Goal: Task Accomplishment & Management: Complete application form

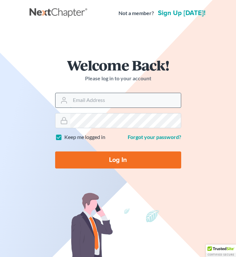
click at [89, 101] on input "Email Address" at bounding box center [125, 100] width 111 height 14
click at [116, 103] on input "Email Address" at bounding box center [125, 100] width 111 height 14
type input "btittle@tittlelawgroup.com"
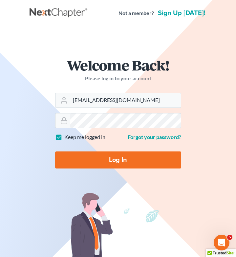
click at [115, 157] on input "Log In" at bounding box center [118, 160] width 126 height 17
type input "Thinking..."
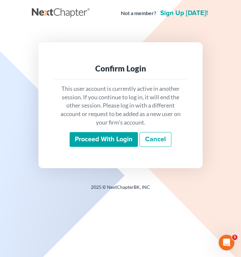
click at [112, 141] on input "Proceed with login" at bounding box center [104, 139] width 68 height 15
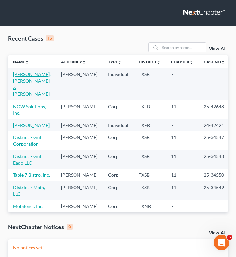
click at [44, 78] on link "[PERSON_NAME], [PERSON_NAME] & [PERSON_NAME]" at bounding box center [31, 84] width 37 height 25
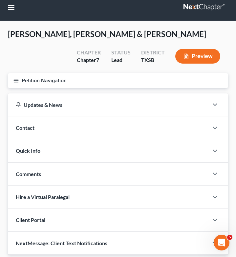
scroll to position [6, 0]
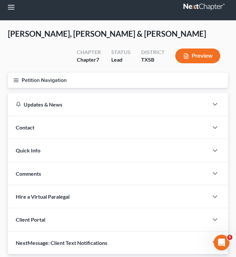
click at [16, 80] on line "button" at bounding box center [16, 80] width 5 height 0
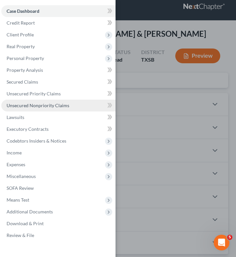
click at [31, 105] on span "Unsecured Nonpriority Claims" at bounding box center [38, 106] width 63 height 6
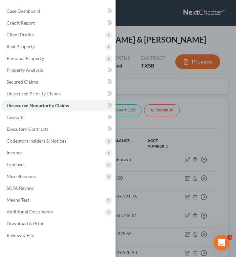
click at [153, 107] on div "Case Dashboard Payments Invoices Payments Payments Credit Report Client Profile" at bounding box center [118, 128] width 236 height 257
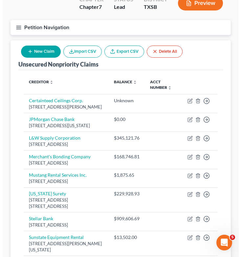
scroll to position [16, 0]
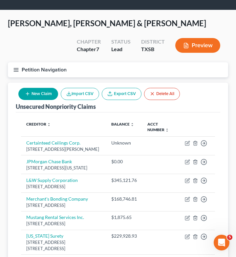
click at [36, 98] on button "New Claim" at bounding box center [38, 94] width 40 height 12
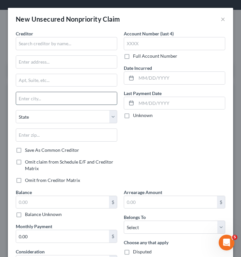
click at [36, 98] on input "text" at bounding box center [66, 98] width 101 height 12
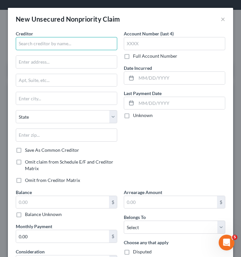
click at [86, 39] on input "text" at bounding box center [66, 43] width 101 height 13
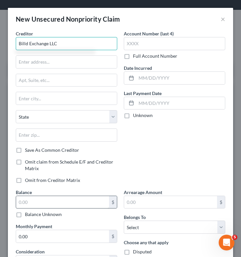
type input "Billd Exchange LLC"
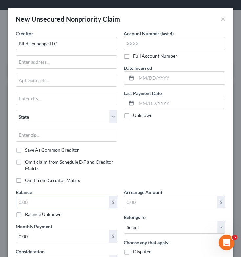
click at [46, 204] on input "text" at bounding box center [62, 202] width 93 height 12
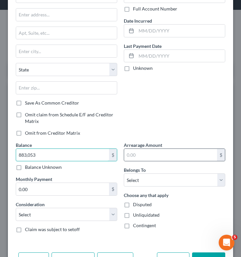
scroll to position [48, 0]
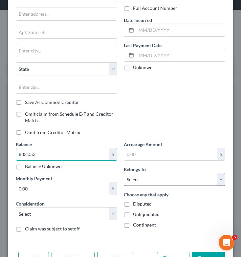
type input "883,053"
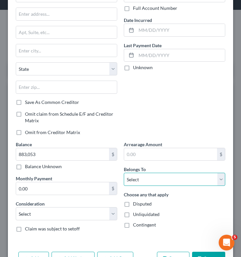
click at [151, 181] on select "Select Debtor 1 Only Debtor 2 Only Debtor 1 And Debtor 2 Only At Least One Of T…" at bounding box center [174, 179] width 101 height 13
select select "0"
click at [124, 173] on select "Select Debtor 1 Only Debtor 2 Only Debtor 1 And Debtor 2 Only At Least One Of T…" at bounding box center [174, 179] width 101 height 13
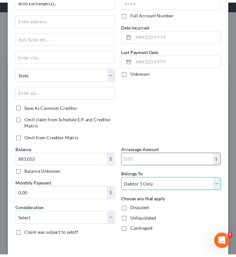
scroll to position [70, 0]
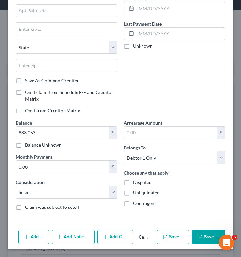
click at [201, 234] on button "Save & Close" at bounding box center [208, 237] width 33 height 14
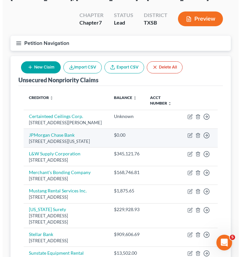
scroll to position [40, 0]
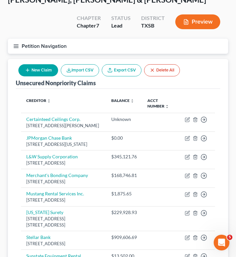
click at [45, 67] on button "New Claim" at bounding box center [38, 70] width 40 height 12
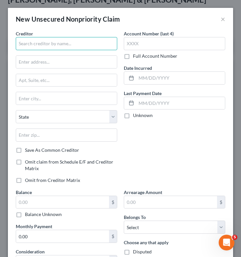
click at [72, 46] on input "text" at bounding box center [66, 43] width 101 height 13
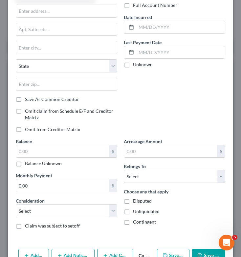
scroll to position [52, 0]
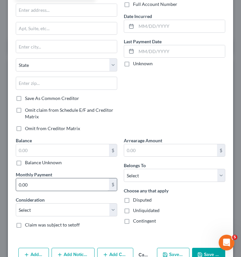
type input "Foundation Building Material"
click at [53, 185] on input "0.00" at bounding box center [62, 184] width 93 height 12
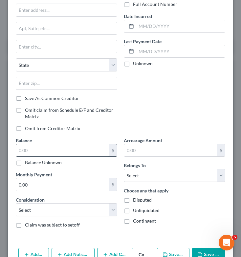
click at [56, 151] on input "text" at bounding box center [62, 150] width 93 height 12
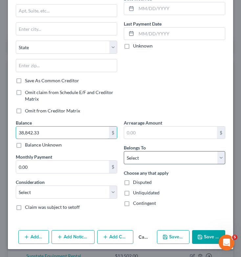
type input "38,842.33"
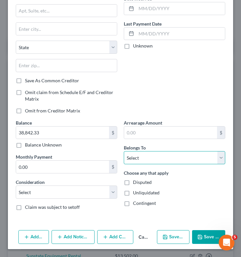
click at [151, 159] on select "Select Debtor 1 Only Debtor 2 Only Debtor 1 And Debtor 2 Only At Least One Of T…" at bounding box center [174, 157] width 101 height 13
select select "0"
click at [124, 151] on select "Select Debtor 1 Only Debtor 2 Only Debtor 1 And Debtor 2 Only At Least One Of T…" at bounding box center [174, 157] width 101 height 13
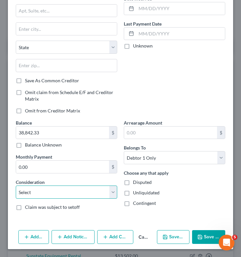
click at [77, 193] on select "Select Cable / Satellite Services Collection Agency Credit Card Debt Debt Couns…" at bounding box center [66, 192] width 101 height 13
select select "14"
click at [16, 186] on select "Select Cable / Satellite Services Collection Agency Credit Card Debt Debt Couns…" at bounding box center [66, 192] width 101 height 13
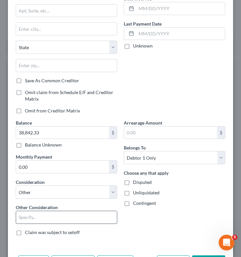
click at [61, 220] on input "text" at bounding box center [66, 217] width 101 height 12
type input "Personal Guaranty of Business Loan"
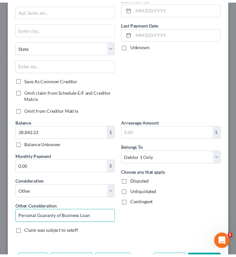
scroll to position [94, 0]
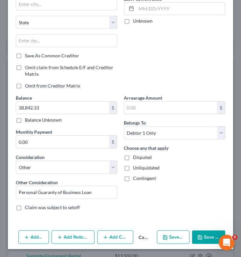
click at [203, 234] on button "Save & Close" at bounding box center [208, 238] width 33 height 14
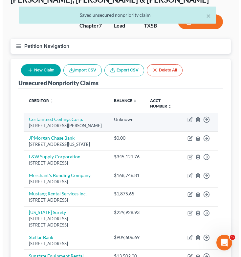
scroll to position [179, 0]
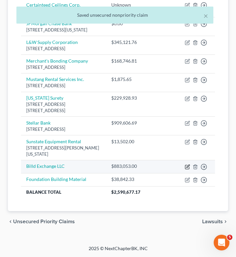
click at [186, 166] on icon "button" at bounding box center [187, 166] width 5 height 5
select select "0"
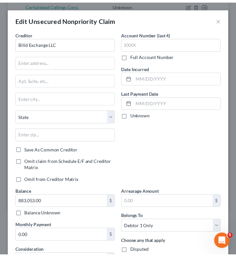
scroll to position [88, 0]
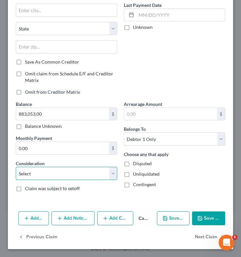
click at [48, 175] on select "Select Cable / Satellite Services Collection Agency Credit Card Debt Debt Couns…" at bounding box center [66, 173] width 101 height 13
select select "14"
click at [16, 167] on select "Select Cable / Satellite Services Collection Agency Credit Card Debt Debt Couns…" at bounding box center [66, 173] width 101 height 13
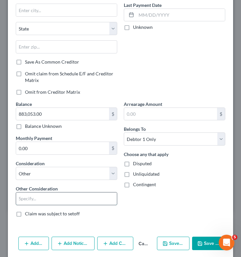
click at [50, 197] on input "text" at bounding box center [66, 199] width 101 height 12
type input "Personal Guaranty of Business Loan"
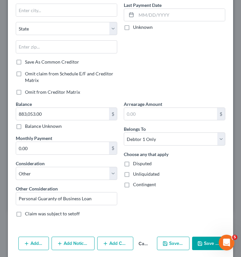
click at [202, 241] on button "Save & Close" at bounding box center [208, 244] width 33 height 14
type input "0"
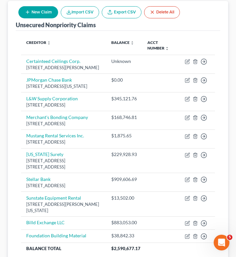
scroll to position [98, 0]
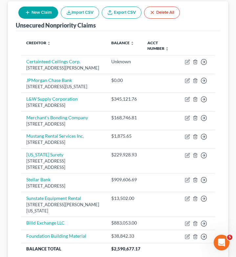
click at [34, 11] on button "New Claim" at bounding box center [38, 13] width 40 height 12
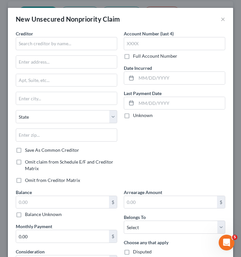
click at [221, 19] on div "New Unsecured Nonpriority Claim ×" at bounding box center [120, 19] width 225 height 22
click at [220, 19] on button "×" at bounding box center [222, 19] width 5 height 8
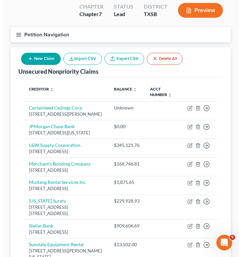
scroll to position [51, 0]
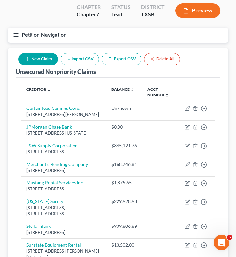
click at [35, 59] on button "New Claim" at bounding box center [38, 59] width 40 height 12
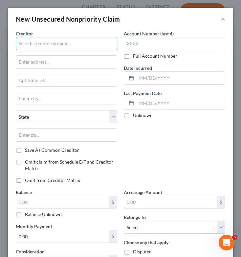
click at [50, 48] on input "text" at bounding box center [66, 43] width 101 height 13
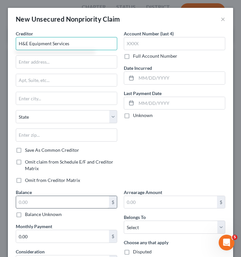
type input "H&E Equipment Services"
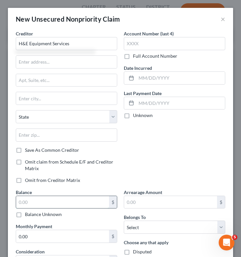
click at [34, 201] on input "text" at bounding box center [62, 202] width 93 height 12
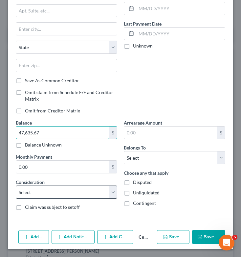
type input "47,635.67"
click at [51, 192] on select "Select Cable / Satellite Services Collection Agency Credit Card Debt Debt Couns…" at bounding box center [66, 192] width 101 height 13
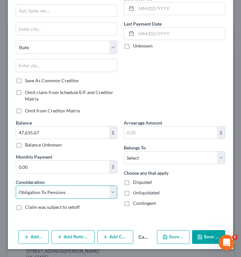
click at [16, 186] on select "Select Cable / Satellite Services Collection Agency Credit Card Debt Debt Couns…" at bounding box center [66, 192] width 101 height 13
click at [77, 190] on select "Select Cable / Satellite Services Collection Agency Credit Card Debt Debt Couns…" at bounding box center [66, 192] width 101 height 13
select select "14"
click at [16, 186] on select "Select Cable / Satellite Services Collection Agency Credit Card Debt Debt Couns…" at bounding box center [66, 192] width 101 height 13
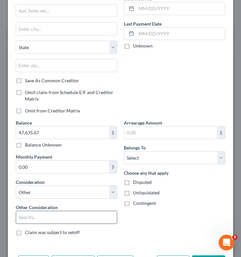
click at [47, 221] on input "text" at bounding box center [66, 217] width 101 height 12
type input "Personal Guaranty of Business Loan"
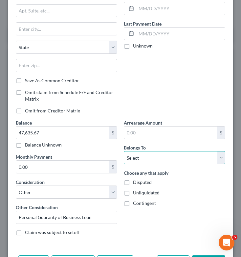
click at [160, 160] on select "Select Debtor 1 Only Debtor 2 Only Debtor 1 And Debtor 2 Only At Least One Of T…" at bounding box center [174, 157] width 101 height 13
select select "0"
click at [124, 151] on select "Select Debtor 1 Only Debtor 2 Only Debtor 1 And Debtor 2 Only At Least One Of T…" at bounding box center [174, 157] width 101 height 13
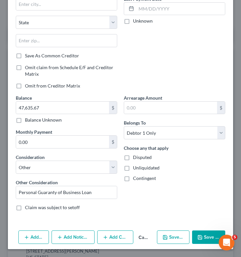
click at [201, 235] on button "Save & Close" at bounding box center [208, 238] width 33 height 14
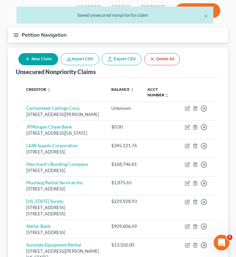
click at [31, 62] on button "New Claim" at bounding box center [38, 59] width 40 height 12
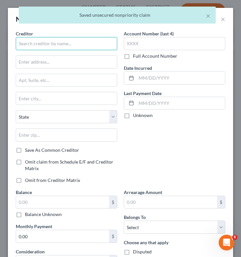
click at [64, 47] on input "text" at bounding box center [66, 43] width 101 height 13
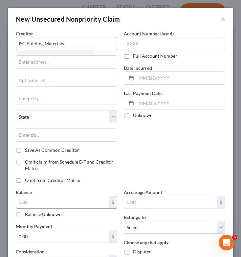
type input "ISC Building Materials"
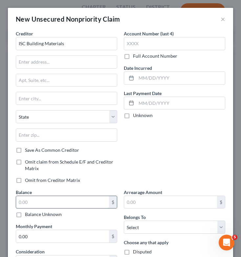
click at [56, 197] on input "text" at bounding box center [62, 202] width 93 height 12
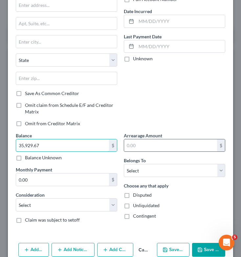
scroll to position [57, 0]
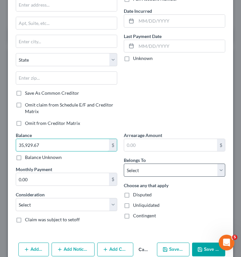
type input "35,929.67"
click at [170, 174] on select "Select Debtor 1 Only Debtor 2 Only Debtor 1 And Debtor 2 Only At Least One Of T…" at bounding box center [174, 170] width 101 height 13
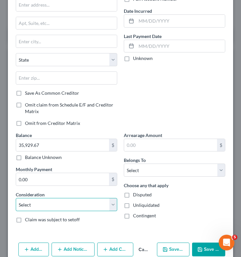
click at [59, 208] on select "Select Cable / Satellite Services Collection Agency Credit Card Debt Debt Couns…" at bounding box center [66, 204] width 101 height 13
select select "14"
click at [16, 198] on select "Select Cable / Satellite Services Collection Agency Credit Card Debt Debt Couns…" at bounding box center [66, 204] width 101 height 13
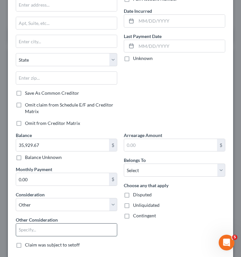
click at [54, 230] on input "text" at bounding box center [66, 230] width 101 height 12
type input "Personal Guaranty of Business Loan"
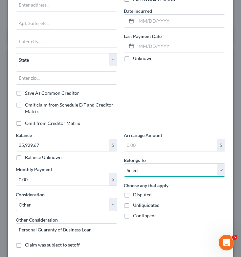
click at [173, 171] on select "Select Debtor 1 Only Debtor 2 Only Debtor 1 And Debtor 2 Only At Least One Of T…" at bounding box center [174, 170] width 101 height 13
select select "0"
click at [124, 164] on select "Select Debtor 1 Only Debtor 2 Only Debtor 1 And Debtor 2 Only At Least One Of T…" at bounding box center [174, 170] width 101 height 13
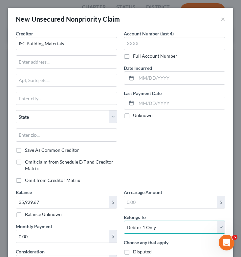
scroll to position [94, 0]
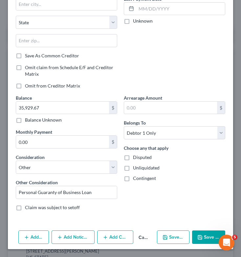
click at [208, 234] on button "Save & Close" at bounding box center [208, 238] width 33 height 14
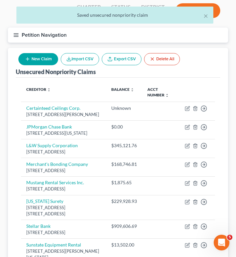
click at [33, 57] on button "New Claim" at bounding box center [38, 59] width 40 height 12
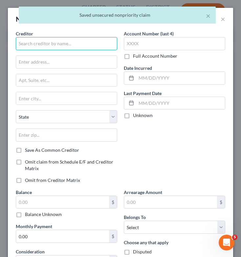
click at [57, 46] on input "text" at bounding box center [66, 43] width 101 height 13
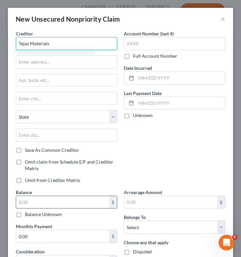
type input "Tejas Materials"
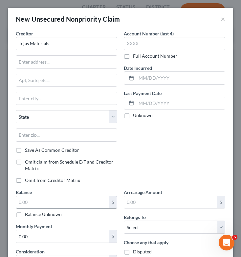
click at [39, 204] on input "text" at bounding box center [62, 202] width 93 height 12
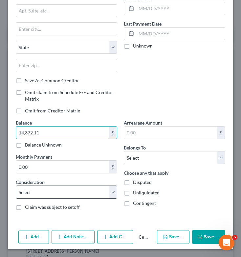
type input "14,372.11"
click at [86, 192] on select "Select Cable / Satellite Services Collection Agency Credit Card Debt Debt Couns…" at bounding box center [66, 192] width 101 height 13
select select "14"
click at [16, 186] on select "Select Cable / Satellite Services Collection Agency Credit Card Debt Debt Couns…" at bounding box center [66, 192] width 101 height 13
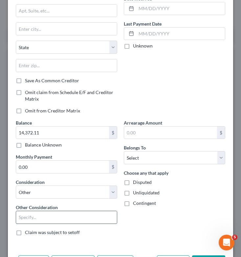
click at [46, 223] on input "text" at bounding box center [66, 217] width 101 height 12
type input "Personal Guaranty of Business Loan"
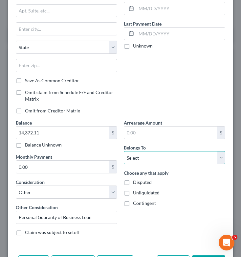
click at [160, 158] on select "Select Debtor 1 Only Debtor 2 Only Debtor 1 And Debtor 2 Only At Least One Of T…" at bounding box center [174, 157] width 101 height 13
select select "0"
click at [124, 151] on select "Select Debtor 1 Only Debtor 2 Only Debtor 1 And Debtor 2 Only At Least One Of T…" at bounding box center [174, 157] width 101 height 13
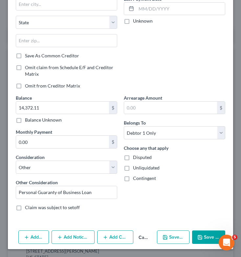
click at [202, 237] on button "Save & Close" at bounding box center [208, 238] width 33 height 14
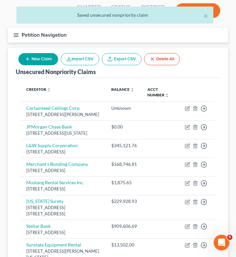
click at [38, 61] on button "New Claim" at bounding box center [38, 59] width 40 height 12
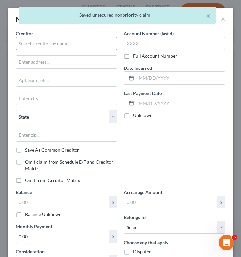
click at [61, 49] on input "text" at bounding box center [66, 43] width 101 height 13
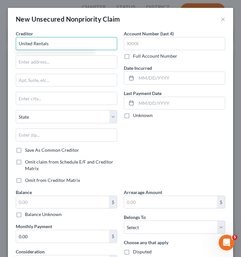
scroll to position [70, 0]
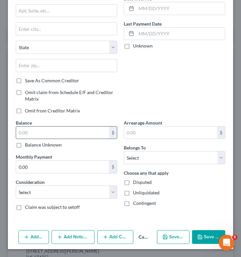
type input "United Rentals"
click at [68, 132] on input "text" at bounding box center [62, 133] width 93 height 12
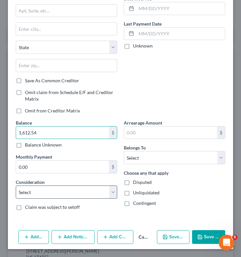
type input "1,612.54"
click at [53, 191] on select "Select Cable / Satellite Services Collection Agency Credit Card Debt Debt Couns…" at bounding box center [66, 192] width 101 height 13
select select "14"
click at [16, 186] on select "Select Cable / Satellite Services Collection Agency Credit Card Debt Debt Couns…" at bounding box center [66, 192] width 101 height 13
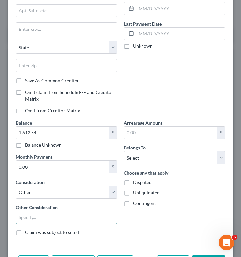
click at [52, 219] on input "text" at bounding box center [66, 217] width 101 height 12
type input "Personal Guaranty of Business Loan"
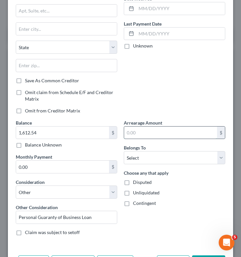
click at [140, 133] on input "text" at bounding box center [170, 133] width 93 height 12
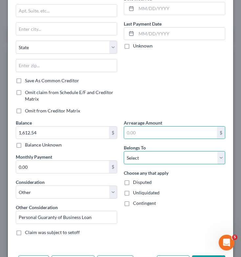
click at [142, 153] on select "Select Debtor 1 Only Debtor 2 Only Debtor 1 And Debtor 2 Only At Least One Of T…" at bounding box center [174, 157] width 101 height 13
select select "0"
click at [124, 151] on select "Select Debtor 1 Only Debtor 2 Only Debtor 1 And Debtor 2 Only At Least One Of T…" at bounding box center [174, 157] width 101 height 13
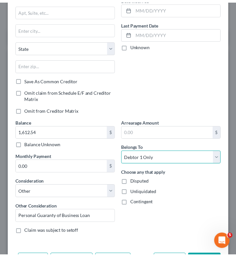
scroll to position [94, 0]
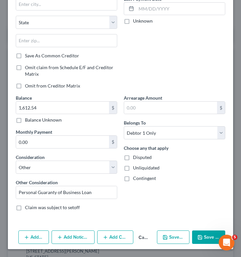
click at [203, 232] on button "Save & Close" at bounding box center [208, 238] width 33 height 14
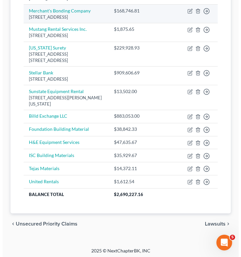
scroll to position [206, 0]
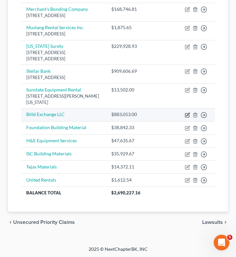
click at [187, 118] on icon "button" at bounding box center [187, 114] width 5 height 5
select select "14"
select select "0"
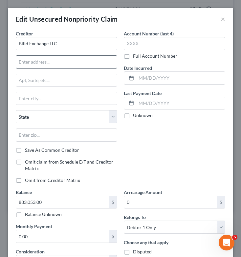
click at [56, 66] on input "text" at bounding box center [66, 62] width 101 height 12
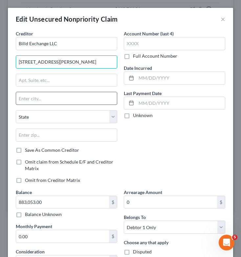
type input "3800 N. Lamar Blvd, Ste. 210"
click at [51, 101] on input "text" at bounding box center [66, 98] width 101 height 12
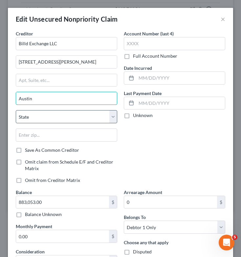
type input "Austin"
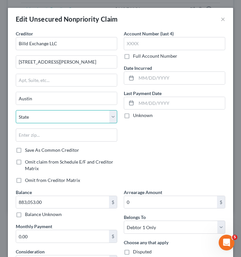
click at [50, 116] on select "State [US_STATE] AK AR AZ CA CO CT DE DC [GEOGRAPHIC_DATA] [GEOGRAPHIC_DATA] GU…" at bounding box center [66, 116] width 101 height 13
select select "45"
click at [16, 110] on select "State [US_STATE] AK AR AZ CA CO CT DE DC [GEOGRAPHIC_DATA] [GEOGRAPHIC_DATA] GU…" at bounding box center [66, 116] width 101 height 13
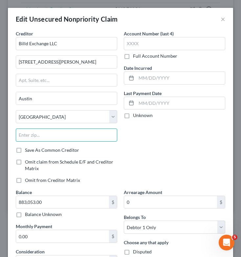
click at [52, 138] on input "text" at bounding box center [66, 135] width 101 height 13
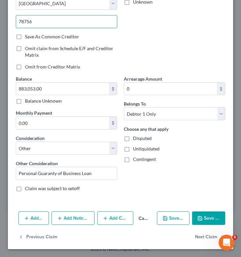
type input "78756"
click at [211, 219] on button "Save & Close" at bounding box center [208, 219] width 33 height 14
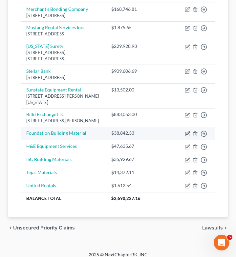
click at [186, 136] on icon "button" at bounding box center [187, 133] width 5 height 5
select select "14"
select select "0"
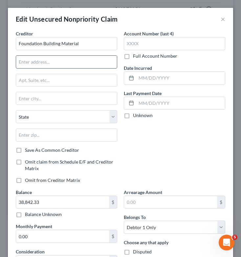
click at [55, 65] on input "text" at bounding box center [66, 62] width 101 height 12
click at [48, 64] on input "2520" at bounding box center [66, 62] width 101 height 12
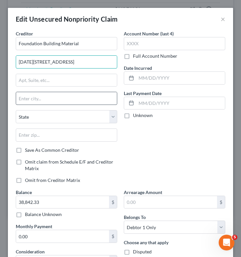
type input "2520 Red Hill Avenue"
click at [54, 100] on input "text" at bounding box center [66, 98] width 101 height 12
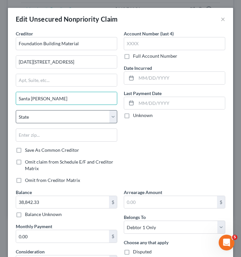
type input "Santa Ana"
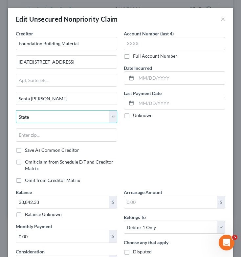
click at [54, 118] on select "State [US_STATE] AK AR AZ CA CO CT DE DC [GEOGRAPHIC_DATA] [GEOGRAPHIC_DATA] GU…" at bounding box center [66, 116] width 101 height 13
select select "4"
click at [16, 110] on select "State [US_STATE] AK AR AZ CA CO CT DE DC [GEOGRAPHIC_DATA] [GEOGRAPHIC_DATA] GU…" at bounding box center [66, 116] width 101 height 13
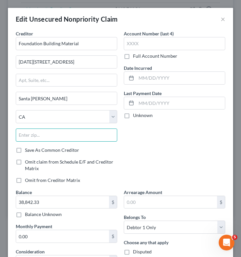
click at [65, 133] on input "text" at bounding box center [66, 135] width 101 height 13
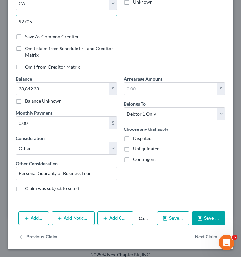
type input "92705"
click at [199, 216] on button "Save & Close" at bounding box center [208, 219] width 33 height 14
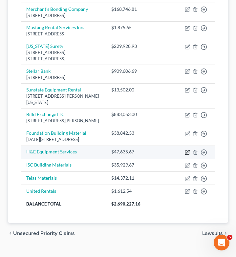
click at [187, 153] on icon "button" at bounding box center [187, 151] width 3 height 3
select select "14"
select select "0"
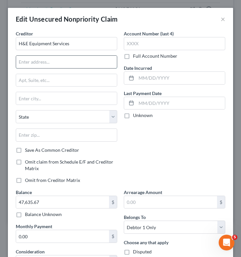
click at [55, 64] on input "text" at bounding box center [66, 62] width 101 height 12
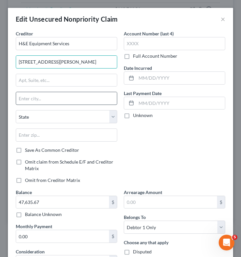
type input "7500 Pecue Lane"
click at [54, 99] on input "text" at bounding box center [66, 98] width 101 height 12
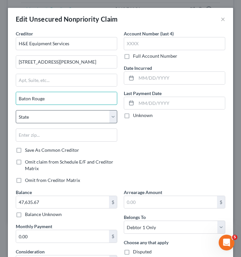
type input "Baton Rouge"
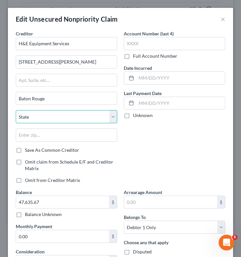
click at [33, 117] on select "State [US_STATE] AK AR AZ CA CO CT DE DC [GEOGRAPHIC_DATA] [GEOGRAPHIC_DATA] GU…" at bounding box center [66, 116] width 101 height 13
select select "19"
click at [16, 110] on select "State [US_STATE] AK AR AZ CA CO CT DE DC [GEOGRAPHIC_DATA] [GEOGRAPHIC_DATA] GU…" at bounding box center [66, 116] width 101 height 13
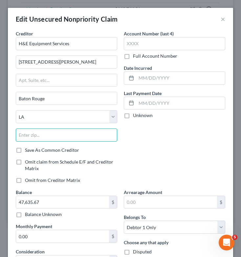
click at [53, 136] on input "text" at bounding box center [66, 135] width 101 height 13
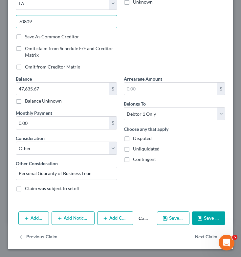
type input "70809"
click at [201, 215] on button "Save & Close" at bounding box center [208, 219] width 33 height 14
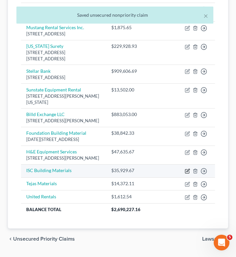
click at [187, 174] on icon "button" at bounding box center [187, 171] width 5 height 5
select select "14"
select select "0"
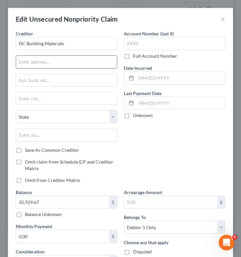
click at [45, 61] on input "text" at bounding box center [66, 62] width 101 height 12
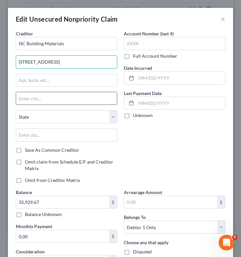
type input "7900 Ambassador Row"
click at [42, 103] on input "text" at bounding box center [66, 98] width 101 height 12
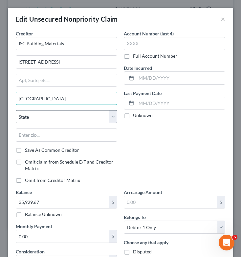
type input "Dallas"
click at [42, 114] on select "State [US_STATE] AK AR AZ CA CO CT DE DC [GEOGRAPHIC_DATA] [GEOGRAPHIC_DATA] GU…" at bounding box center [66, 116] width 101 height 13
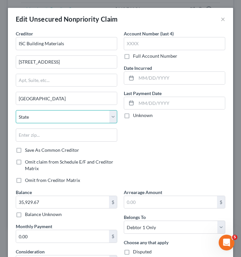
select select "45"
click at [16, 110] on select "State [US_STATE] AK AR AZ CA CO CT DE DC [GEOGRAPHIC_DATA] [GEOGRAPHIC_DATA] GU…" at bounding box center [66, 116] width 101 height 13
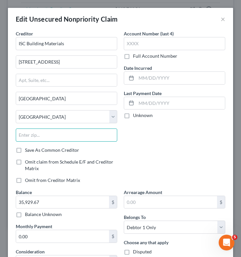
click at [55, 131] on input "text" at bounding box center [66, 135] width 101 height 13
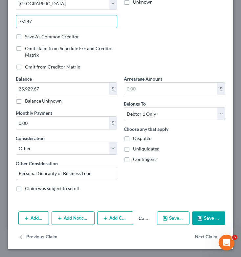
type input "75247"
click at [203, 215] on button "Save & Close" at bounding box center [208, 219] width 33 height 14
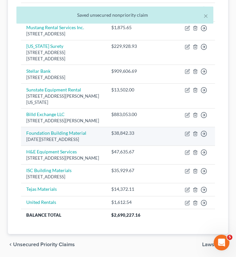
scroll to position [278, 0]
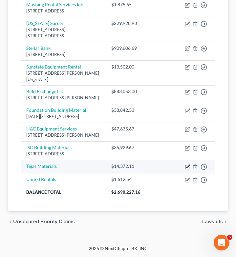
click at [187, 166] on icon "button" at bounding box center [187, 166] width 5 height 5
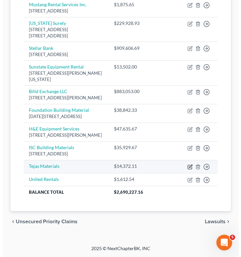
scroll to position [272, 0]
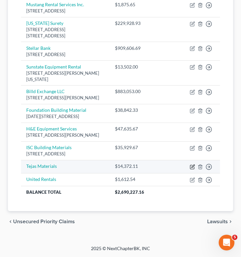
select select "14"
select select "0"
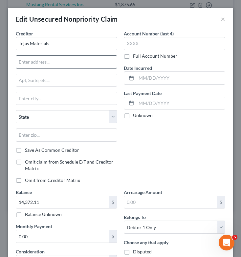
click at [86, 61] on input "text" at bounding box center [66, 62] width 101 height 12
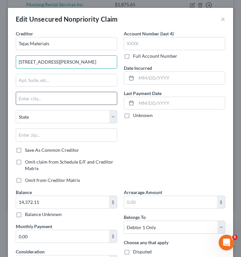
type input "1902 Weber St."
click at [71, 98] on input "text" at bounding box center [66, 98] width 101 height 12
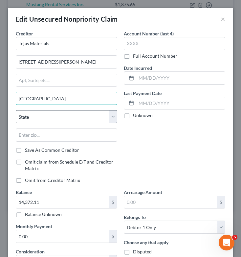
type input "[GEOGRAPHIC_DATA]"
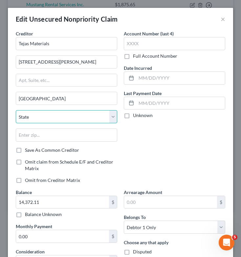
click at [37, 118] on select "State [US_STATE] AK AR AZ CA CO CT DE DC [GEOGRAPHIC_DATA] [GEOGRAPHIC_DATA] GU…" at bounding box center [66, 116] width 101 height 13
select select "45"
click at [16, 110] on select "State [US_STATE] AK AR AZ CA CO CT DE DC [GEOGRAPHIC_DATA] [GEOGRAPHIC_DATA] GU…" at bounding box center [66, 116] width 101 height 13
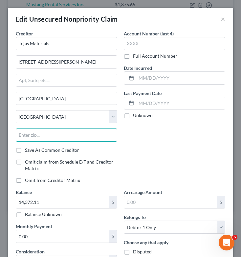
click at [54, 133] on input "text" at bounding box center [66, 135] width 101 height 13
type input "77007"
click at [209, 174] on div "Account Number (last 4) Full Account Number Date Incurred Last Payment Date Unk…" at bounding box center [174, 109] width 108 height 159
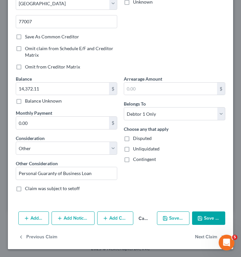
click at [203, 220] on button "Save & Close" at bounding box center [208, 219] width 33 height 14
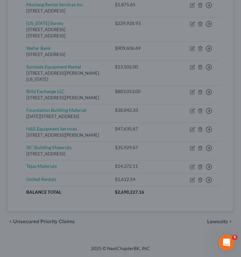
type input "0"
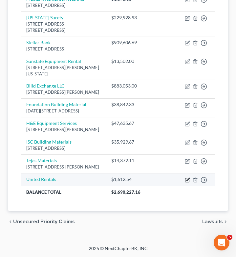
click at [186, 181] on icon "button" at bounding box center [187, 179] width 3 height 3
select select "14"
select select "0"
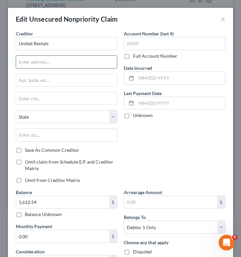
click at [49, 64] on input "text" at bounding box center [66, 62] width 101 height 12
type input "2"
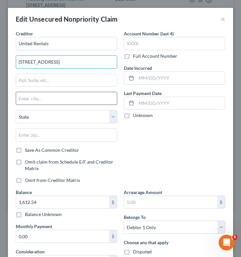
type input "100 First Stamford Place, Ste. 700"
click at [52, 96] on input "text" at bounding box center [66, 98] width 101 height 12
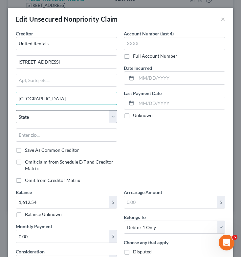
type input "Stamford"
click at [51, 115] on select "State [US_STATE] AK AR AZ CA CO CT DE DC [GEOGRAPHIC_DATA] [GEOGRAPHIC_DATA] GU…" at bounding box center [66, 116] width 101 height 13
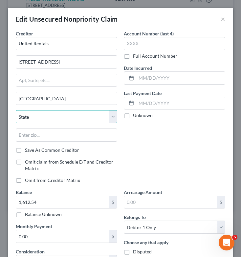
select select "6"
click at [16, 110] on select "State [US_STATE] AK AR AZ CA CO CT DE DC [GEOGRAPHIC_DATA] [GEOGRAPHIC_DATA] GU…" at bounding box center [66, 116] width 101 height 13
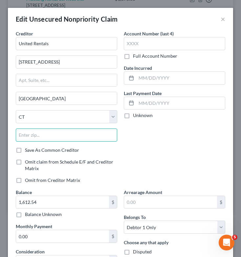
click at [85, 138] on input "text" at bounding box center [66, 135] width 101 height 13
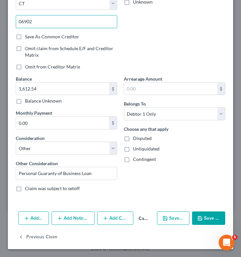
type input "06902"
click at [202, 216] on button "Save & Close" at bounding box center [208, 219] width 33 height 14
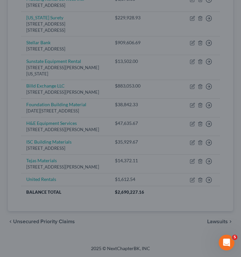
type input "0"
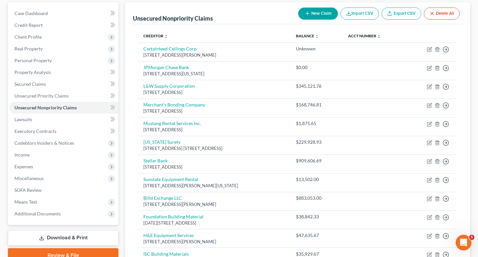
scroll to position [87, 0]
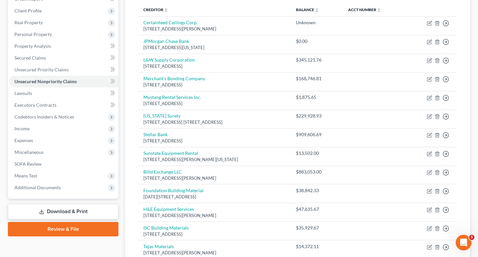
click at [69, 210] on link "Download & Print" at bounding box center [63, 211] width 111 height 15
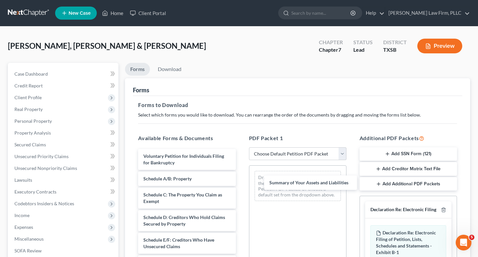
drag, startPoint x: 204, startPoint y: 182, endPoint x: 316, endPoint y: 183, distance: 112.5
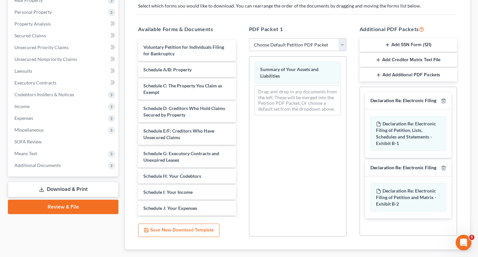
scroll to position [110, 0]
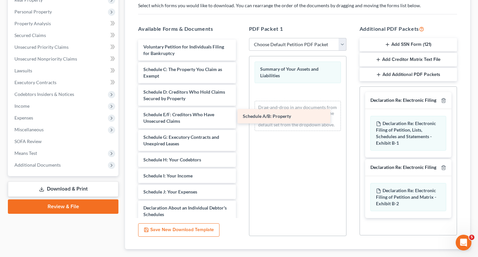
drag, startPoint x: 192, startPoint y: 66, endPoint x: 292, endPoint y: 113, distance: 110.6
click at [240, 113] on div "Schedule A/B: Property Voluntary Petition for Individuals Filing for Bankruptcy…" at bounding box center [187, 215] width 108 height 350
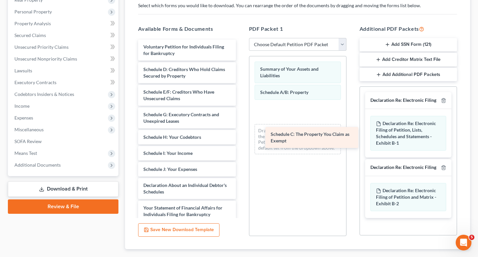
drag, startPoint x: 178, startPoint y: 65, endPoint x: 305, endPoint y: 131, distance: 143.0
click at [240, 131] on div "Schedule C: The Property You Claim as Exempt Voluntary Petition for Individuals…" at bounding box center [187, 204] width 108 height 328
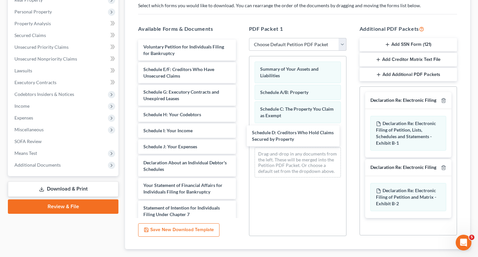
drag, startPoint x: 192, startPoint y: 75, endPoint x: 272, endPoint y: 124, distance: 93.7
click at [240, 139] on div "Schedule D: Creditors Who Hold Claims Secured by Property Voluntary Petition fo…" at bounding box center [187, 192] width 108 height 305
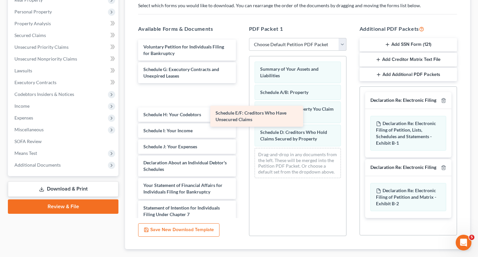
drag, startPoint x: 167, startPoint y: 69, endPoint x: 309, endPoint y: 167, distance: 173.3
click at [240, 167] on div "Schedule E/F: Creditors Who Have Unsecured Claims Voluntary Petition for Indivi…" at bounding box center [187, 192] width 108 height 305
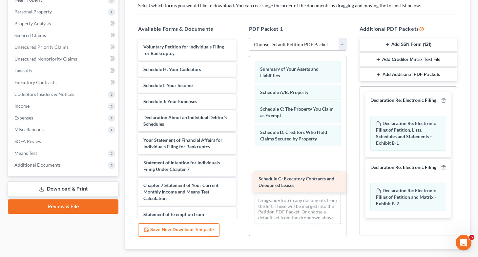
drag, startPoint x: 174, startPoint y: 72, endPoint x: 289, endPoint y: 181, distance: 159.1
click at [240, 181] on div "Schedule G: Executory Contracts and Unexpired Leases Voluntary Petition for Ind…" at bounding box center [187, 170] width 108 height 260
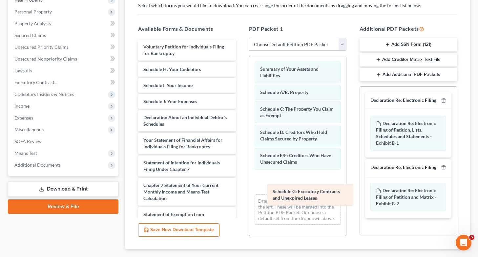
drag, startPoint x: 285, startPoint y: 163, endPoint x: 297, endPoint y: 200, distance: 38.5
click at [240, 200] on div "Schedule G: Executory Contracts and Unexpired Leases Summary of Your Assets and…" at bounding box center [297, 143] width 97 height 174
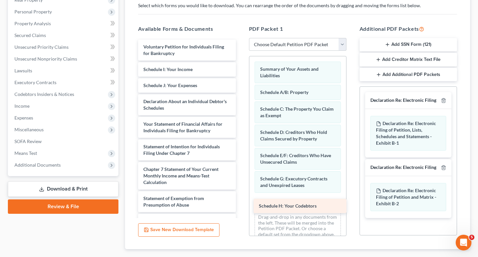
drag, startPoint x: 174, startPoint y: 72, endPoint x: 290, endPoint y: 209, distance: 179.2
click at [240, 209] on div "Schedule H: Your Codebtors Voluntary Petition for Individuals Filing for Bankru…" at bounding box center [187, 162] width 108 height 244
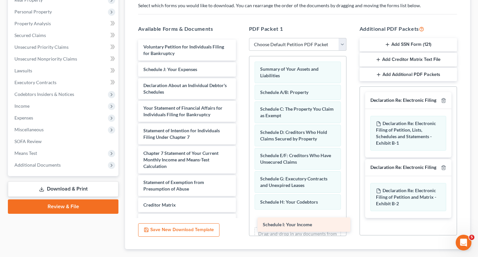
drag, startPoint x: 161, startPoint y: 67, endPoint x: 282, endPoint y: 218, distance: 194.0
click at [240, 218] on div "Schedule I: Your Income Voluntary Petition for Individuals Filing for Bankruptc…" at bounding box center [187, 154] width 108 height 228
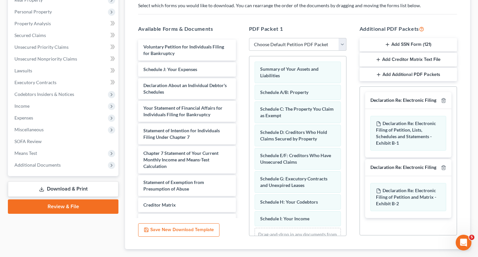
scroll to position [33, 0]
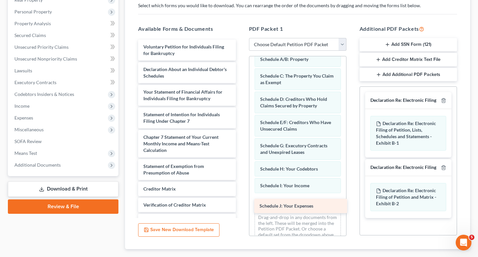
drag, startPoint x: 164, startPoint y: 66, endPoint x: 280, endPoint y: 202, distance: 179.4
click at [240, 202] on div "Schedule J: Your Expenses Voluntary Petition for Individuals Filing for Bankrup…" at bounding box center [187, 146] width 108 height 212
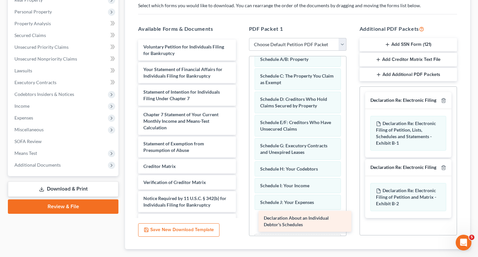
drag, startPoint x: 163, startPoint y: 77, endPoint x: 283, endPoint y: 226, distance: 191.7
click at [240, 226] on div "Declaration About an Individual Debtor's Schedules Voluntary Petition for Indiv…" at bounding box center [187, 134] width 108 height 189
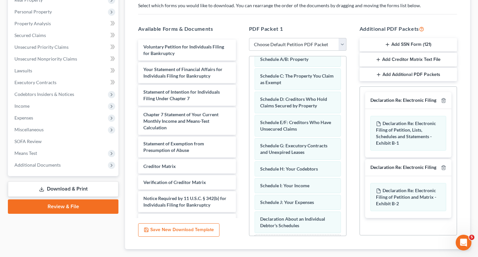
scroll to position [147, 0]
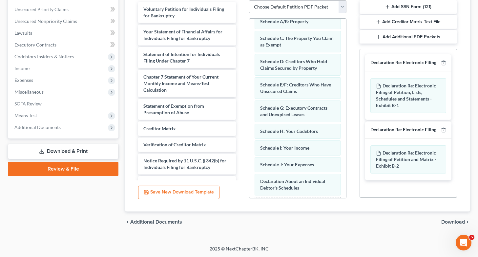
click at [240, 223] on span "Download" at bounding box center [453, 222] width 24 height 5
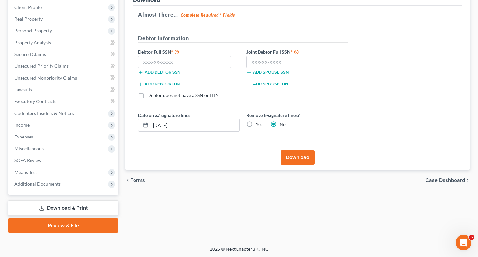
click at [240, 123] on label "Yes" at bounding box center [259, 124] width 7 height 7
click at [240, 123] on input "Yes" at bounding box center [260, 123] width 4 height 4
radio input "true"
radio input "false"
click at [240, 162] on button "Download" at bounding box center [297, 158] width 34 height 14
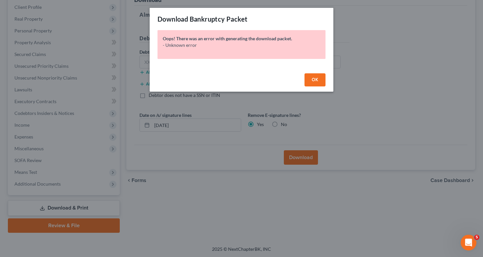
click at [240, 84] on div "OK" at bounding box center [242, 81] width 184 height 21
click at [240, 80] on span "OK" at bounding box center [315, 80] width 7 height 6
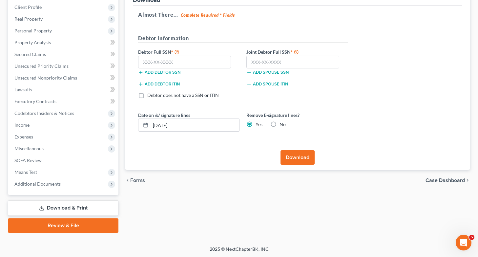
click at [240, 161] on button "Download" at bounding box center [297, 158] width 34 height 14
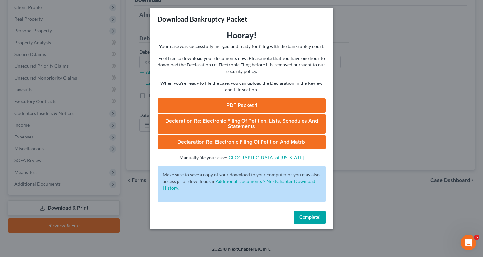
click at [219, 104] on link "PDF Packet 1" at bounding box center [241, 105] width 168 height 14
click at [45, 160] on div "Download Bankruptcy Packet Hooray! Your case was successfully merged and ready …" at bounding box center [241, 128] width 483 height 257
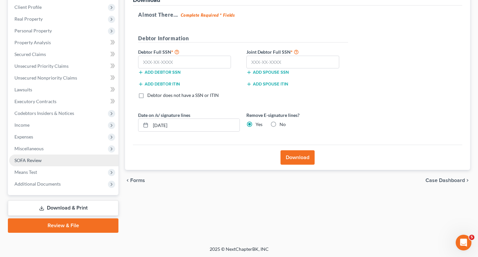
click at [45, 160] on link "SOFA Review" at bounding box center [63, 161] width 109 height 12
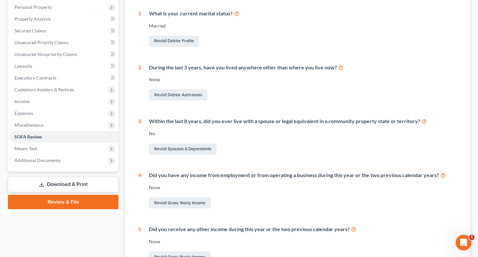
scroll to position [78, 0]
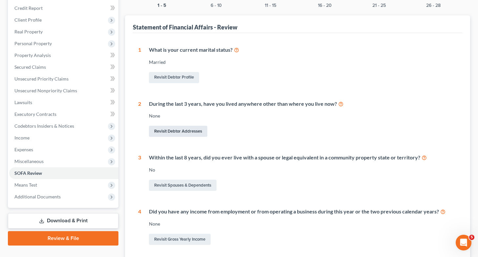
click at [179, 134] on link "Revisit Debtor Addresses" at bounding box center [178, 131] width 58 height 11
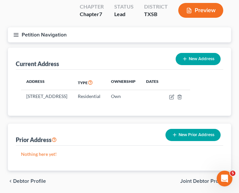
scroll to position [52, 0]
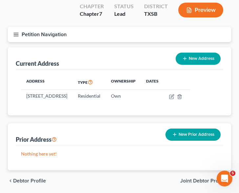
click at [184, 134] on button "New Prior Address" at bounding box center [192, 134] width 55 height 12
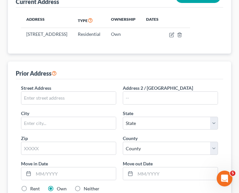
scroll to position [117, 0]
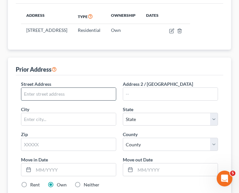
click at [54, 89] on input "text" at bounding box center [68, 94] width 94 height 12
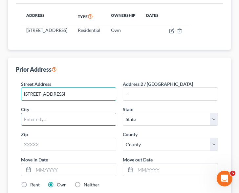
type input "[STREET_ADDRESS]"
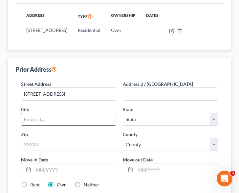
click at [53, 115] on input "text" at bounding box center [68, 119] width 94 height 12
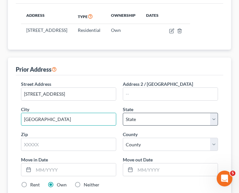
type input "[GEOGRAPHIC_DATA]"
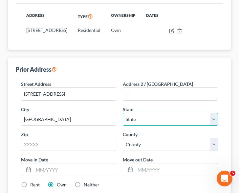
click at [143, 117] on select "State [US_STATE] AK AR AZ CA CO CT DE DC [GEOGRAPHIC_DATA] [GEOGRAPHIC_DATA] GU…" at bounding box center [170, 118] width 95 height 13
select select "45"
click at [123, 112] on select "State [US_STATE] AK AR AZ CA CO CT DE DC [GEOGRAPHIC_DATA] [GEOGRAPHIC_DATA] GU…" at bounding box center [170, 118] width 95 height 13
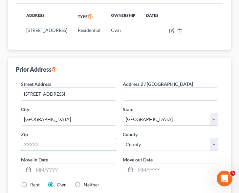
click at [30, 140] on input "text" at bounding box center [68, 143] width 95 height 13
type input "77061"
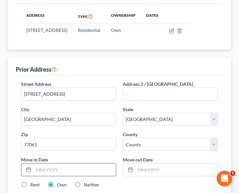
click at [95, 167] on input "text" at bounding box center [74, 169] width 82 height 12
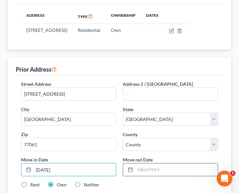
type input "[DATE]"
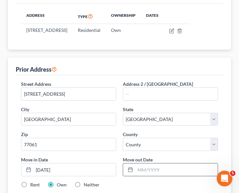
click at [146, 172] on input "text" at bounding box center [176, 169] width 82 height 12
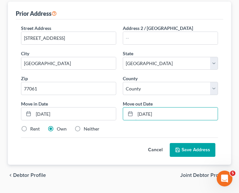
scroll to position [174, 0]
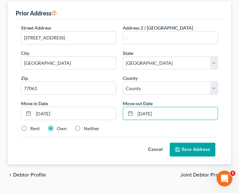
type input "[DATE]"
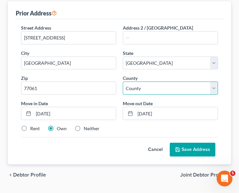
click at [150, 88] on select "County Anderson County Andrews County Angelina County Aransas County Archer Cou…" at bounding box center [170, 87] width 95 height 13
select select "100"
click at [123, 81] on select "County Anderson County Andrews County Angelina County Aransas County Archer Cou…" at bounding box center [170, 87] width 95 height 13
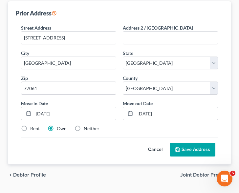
click at [187, 148] on button "Save Address" at bounding box center [193, 149] width 46 height 14
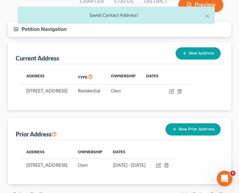
scroll to position [0, 0]
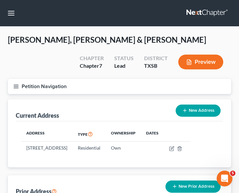
click at [68, 97] on div "Petition Navigation Case Dashboard Payments Invoices Payments Payments Credit R…" at bounding box center [120, 89] width 230 height 20
click at [16, 86] on line "button" at bounding box center [16, 86] width 5 height 0
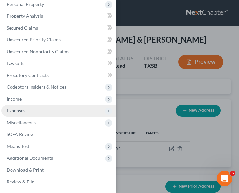
scroll to position [137, 0]
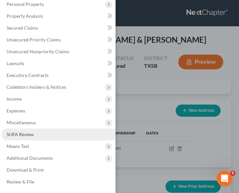
click at [41, 132] on link "SOFA Review" at bounding box center [58, 134] width 114 height 12
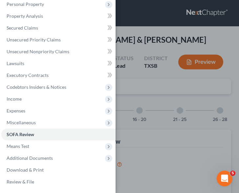
scroll to position [54, 0]
click at [164, 92] on div "Case Dashboard Payments Invoices Payments Payments Credit Report Client Profile" at bounding box center [119, 96] width 239 height 193
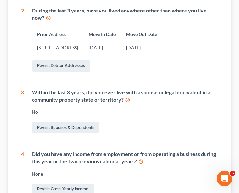
scroll to position [208, 0]
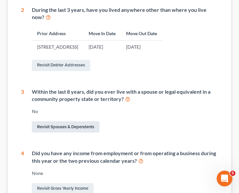
click at [58, 129] on link "Revisit Spouses & Dependents" at bounding box center [66, 126] width 68 height 11
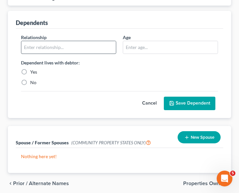
scroll to position [89, 0]
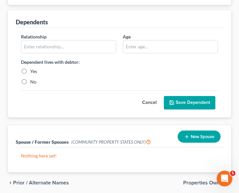
click at [191, 135] on button "New Spouse" at bounding box center [198, 136] width 43 height 12
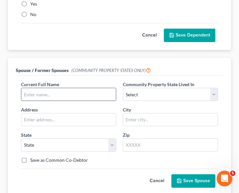
scroll to position [156, 0]
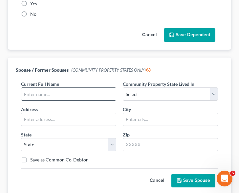
click at [61, 91] on input "text" at bounding box center [68, 94] width 94 height 12
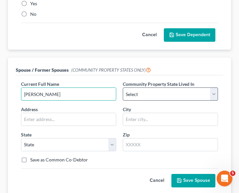
type input "Rebecca"
click at [153, 97] on select "Select AZ CA GU ID LA NV NM PR TX WA WI" at bounding box center [170, 93] width 95 height 13
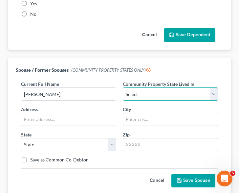
select select "8"
click at [123, 87] on select "Select AZ CA GU ID LA NV NM PR TX WA WI" at bounding box center [170, 93] width 95 height 13
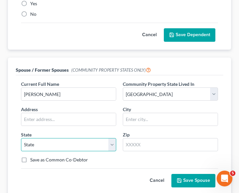
click at [90, 141] on select "State [US_STATE] AK AR AZ CA CO CT DE DC [GEOGRAPHIC_DATA] [GEOGRAPHIC_DATA] GU…" at bounding box center [68, 144] width 95 height 13
select select "45"
click at [21, 138] on select "State [US_STATE] AK AR AZ CA CO CT DE DC [GEOGRAPHIC_DATA] [GEOGRAPHIC_DATA] GU…" at bounding box center [68, 144] width 95 height 13
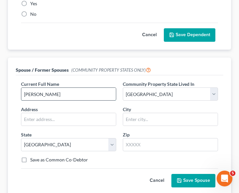
click at [78, 94] on input "Rebecca" at bounding box center [68, 94] width 94 height 12
type input "Rebecca Carroll"
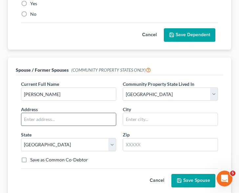
click at [67, 121] on input "text" at bounding box center [68, 119] width 94 height 12
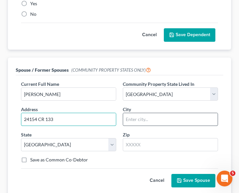
type input "24154 CR 133"
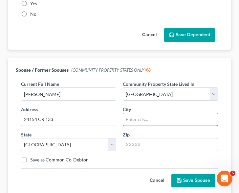
click at [139, 119] on input "text" at bounding box center [170, 119] width 94 height 12
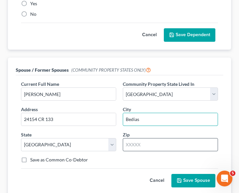
type input "Bedias"
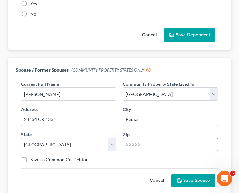
click at [133, 146] on input "text" at bounding box center [170, 144] width 95 height 13
type input "77831"
click at [186, 179] on button "Save Spouse" at bounding box center [193, 181] width 44 height 14
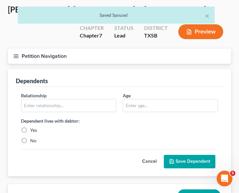
scroll to position [0, 0]
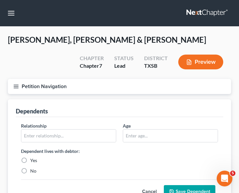
click at [15, 87] on icon "button" at bounding box center [16, 86] width 6 height 6
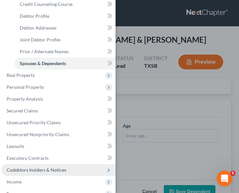
scroll to position [137, 0]
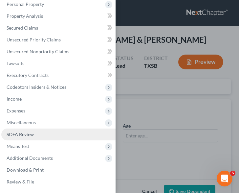
click at [35, 135] on link "SOFA Review" at bounding box center [58, 134] width 114 height 12
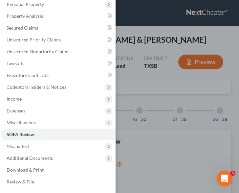
scroll to position [54, 0]
click at [174, 119] on div "Case Dashboard Payments Invoices Payments Payments Credit Report Client Profile" at bounding box center [119, 96] width 239 height 193
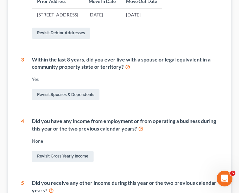
scroll to position [240, 0]
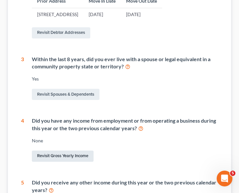
click at [60, 158] on link "Revisit Gross Yearly Income" at bounding box center [63, 155] width 62 height 11
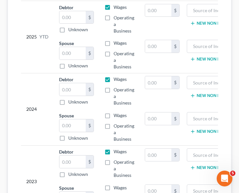
scroll to position [143, 0]
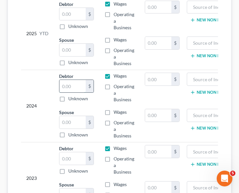
click at [75, 84] on input "text" at bounding box center [72, 86] width 26 height 12
type input "81,853"
click at [113, 113] on label "Wages" at bounding box center [119, 112] width 13 height 7
click at [116, 113] on input "Wages" at bounding box center [118, 111] width 4 height 4
checkbox input "true"
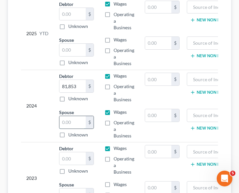
click at [64, 122] on input "text" at bounding box center [72, 122] width 26 height 12
type input "1"
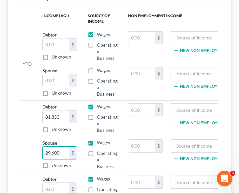
scroll to position [0, 17]
type input "29,600"
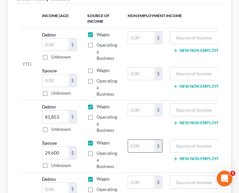
click at [145, 149] on input "text" at bounding box center [141, 145] width 26 height 12
type input "27,772"
click at [192, 147] on input "text" at bounding box center [202, 145] width 59 height 12
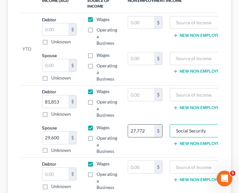
scroll to position [128, 0]
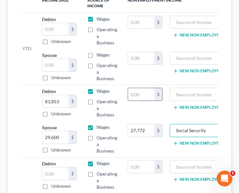
type input "Social Security"
click at [144, 94] on input "text" at bounding box center [141, 94] width 26 height 12
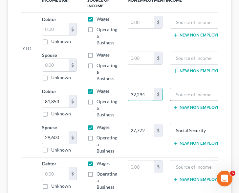
type input "32,294"
click at [181, 95] on input "text" at bounding box center [202, 94] width 59 height 12
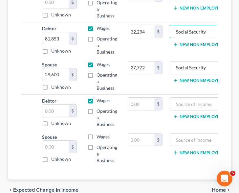
scroll to position [192, 0]
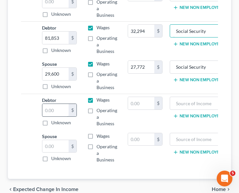
type input "Social Security"
click at [55, 112] on input "text" at bounding box center [55, 110] width 26 height 12
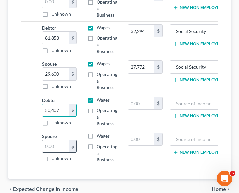
type input "50,407"
click at [54, 145] on input "text" at bounding box center [55, 146] width 26 height 12
click at [96, 137] on label "Wages" at bounding box center [102, 136] width 13 height 7
click at [99, 137] on input "Wages" at bounding box center [101, 135] width 4 height 4
checkbox input "true"
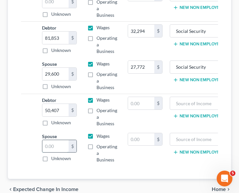
click at [51, 151] on input "text" at bounding box center [55, 146] width 26 height 12
type input "62,100"
click at [140, 101] on input "text" at bounding box center [141, 103] width 26 height 12
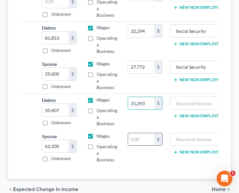
type input "31,293"
click at [139, 139] on input "text" at bounding box center [141, 139] width 26 height 12
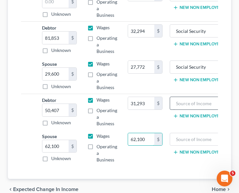
type input "62,100"
click at [194, 105] on input "text" at bounding box center [202, 103] width 59 height 12
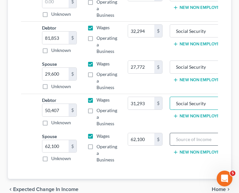
type input "Social Security"
click at [187, 136] on input "text" at bounding box center [202, 139] width 59 height 12
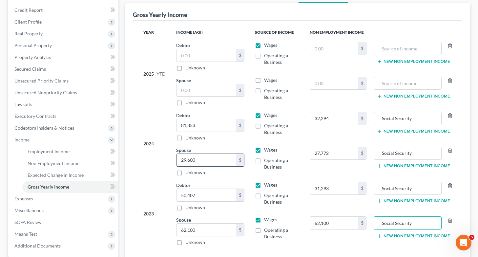
scroll to position [44, 0]
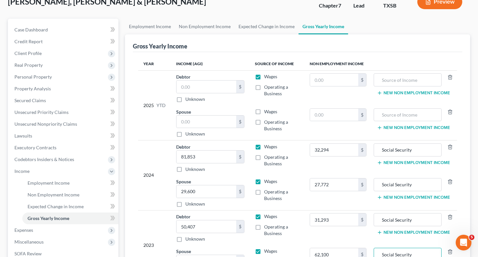
type input "Social Security"
click at [240, 111] on label "Wages" at bounding box center [270, 112] width 13 height 7
click at [240, 111] on input "Wages" at bounding box center [269, 111] width 4 height 4
checkbox input "true"
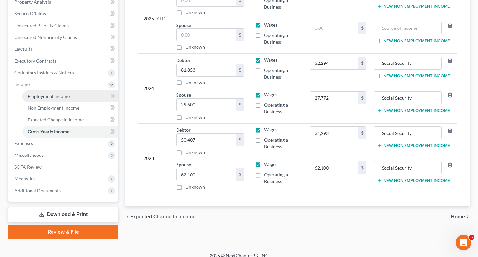
scroll to position [132, 0]
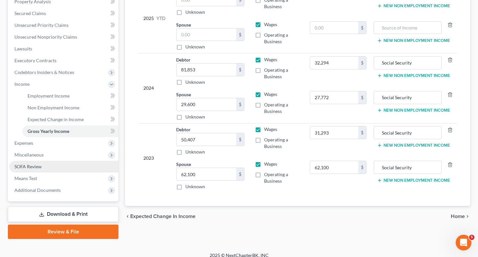
click at [59, 165] on link "SOFA Review" at bounding box center [63, 167] width 109 height 12
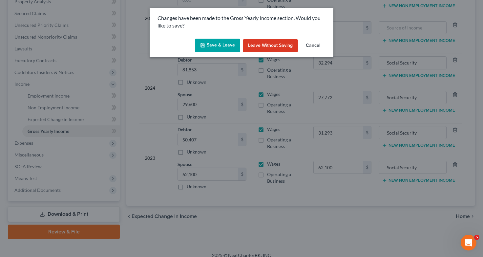
click at [222, 45] on button "Save & Leave" at bounding box center [217, 46] width 45 height 14
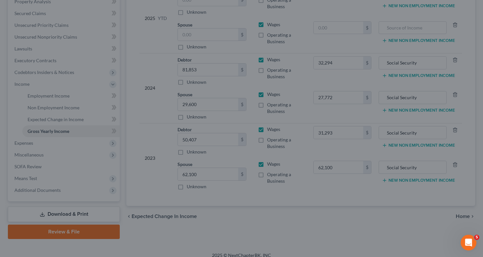
type input "31,293.00"
type input "62,100.00"
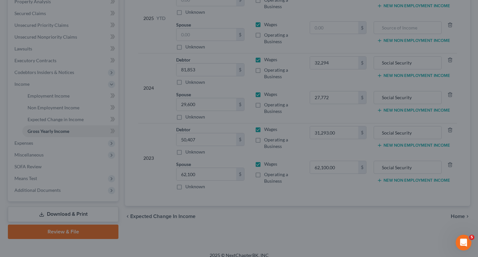
type input "32,294.00"
type input "27,772.00"
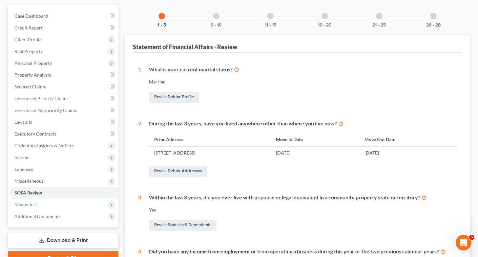
scroll to position [58, 0]
click at [215, 16] on div at bounding box center [216, 16] width 7 height 7
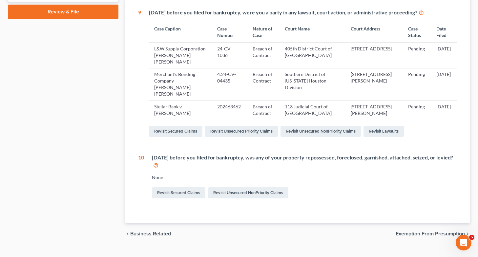
scroll to position [0, 0]
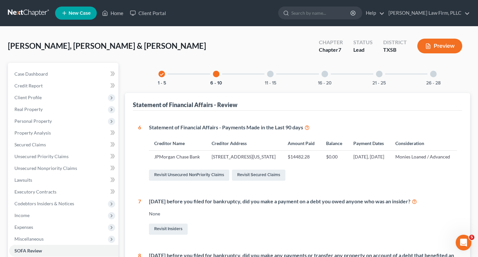
click at [240, 75] on div at bounding box center [270, 74] width 7 height 7
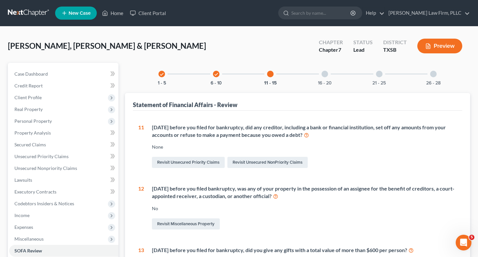
click at [240, 73] on div at bounding box center [324, 74] width 7 height 7
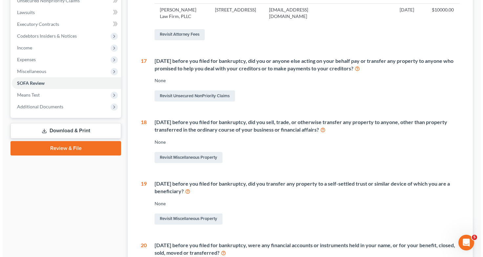
scroll to position [171, 0]
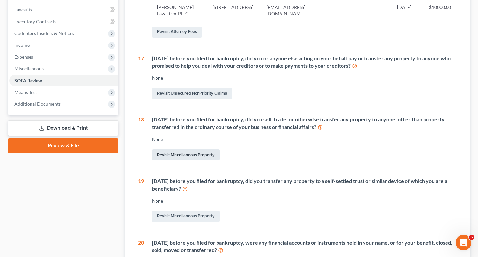
click at [187, 161] on link "Revisit Miscellaneous Property" at bounding box center [186, 155] width 68 height 11
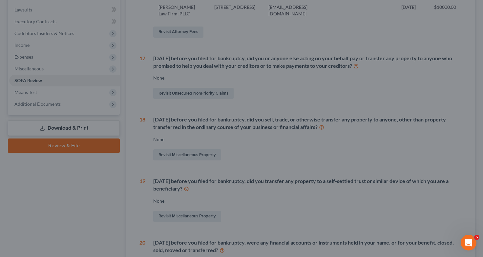
click at [187, 171] on div at bounding box center [241, 128] width 483 height 257
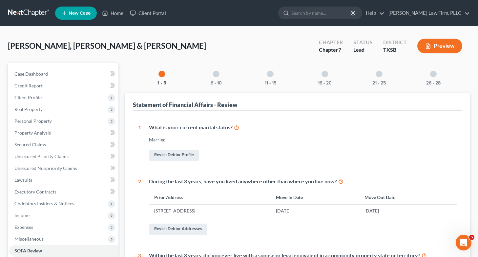
click at [324, 75] on div at bounding box center [324, 74] width 7 height 7
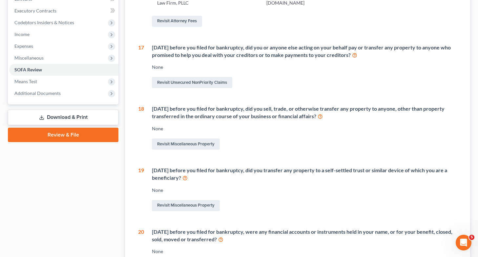
scroll to position [187, 0]
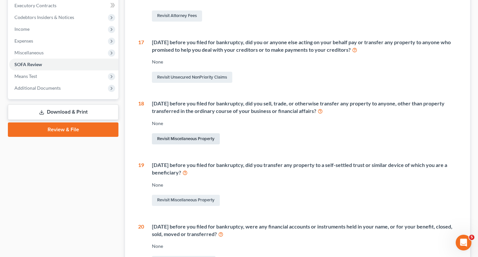
click at [186, 145] on link "Revisit Miscellaneous Property" at bounding box center [186, 138] width 68 height 11
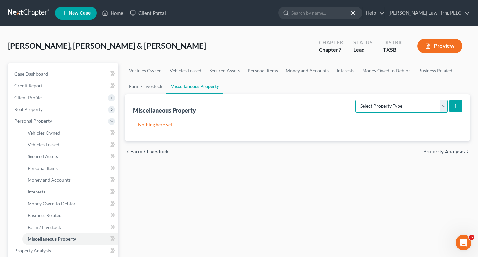
click at [372, 103] on select "Select Property Type Assigned for Creditor Benefit [DATE] Holding for Another N…" at bounding box center [401, 106] width 92 height 13
select select "transferred"
click at [355, 100] on select "Select Property Type Assigned for Creditor Benefit [DATE] Holding for Another N…" at bounding box center [401, 106] width 92 height 13
click at [457, 105] on icon "submit" at bounding box center [455, 106] width 5 height 5
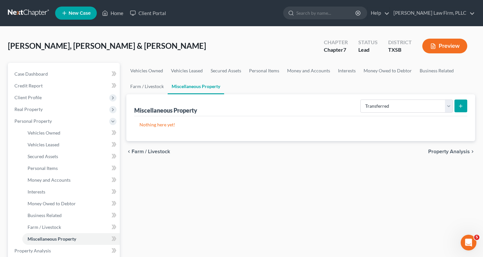
select select "Ordinary ([DATE])"
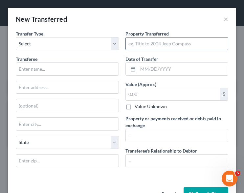
click at [149, 45] on input "text" at bounding box center [177, 43] width 102 height 12
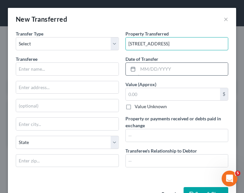
type input "[STREET_ADDRESS]"
click at [153, 71] on input "text" at bounding box center [183, 69] width 90 height 12
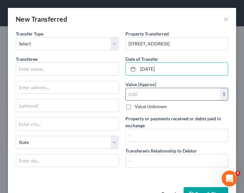
type input "[DATE]"
click at [149, 91] on input "text" at bounding box center [173, 94] width 94 height 12
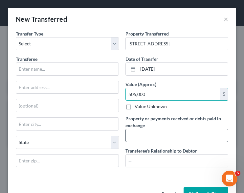
type input "505,000"
click at [149, 131] on input "text" at bounding box center [177, 135] width 102 height 12
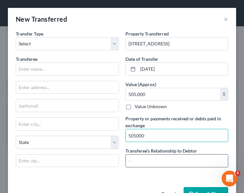
type input "505000"
click at [146, 165] on input "text" at bounding box center [177, 160] width 102 height 12
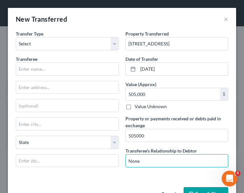
type input "None"
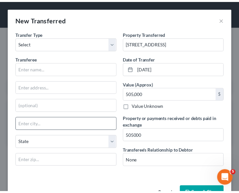
scroll to position [21, 0]
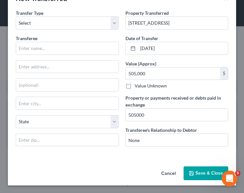
click at [200, 171] on button "Save & Close" at bounding box center [205, 173] width 45 height 14
click at [85, 48] on input "text" at bounding box center [67, 48] width 102 height 12
type input "Unknown"
click at [194, 175] on button "Save & Close" at bounding box center [205, 173] width 45 height 14
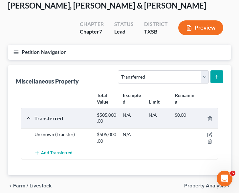
scroll to position [34, 0]
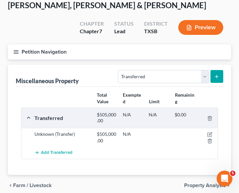
click at [15, 50] on line "button" at bounding box center [16, 50] width 5 height 0
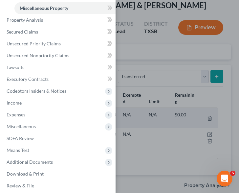
scroll to position [172, 0]
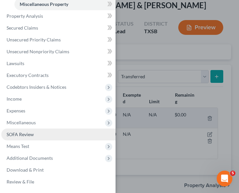
click at [33, 132] on span "SOFA Review" at bounding box center [20, 134] width 27 height 6
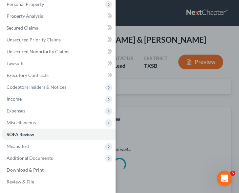
scroll to position [54, 0]
click at [156, 95] on div "Case Dashboard Payments Invoices Payments Payments Credit Report Client Profile" at bounding box center [119, 96] width 239 height 193
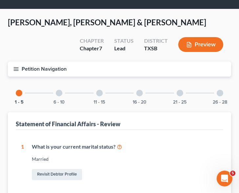
scroll to position [0, 0]
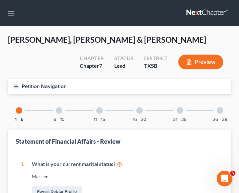
click at [139, 109] on div at bounding box center [139, 110] width 7 height 7
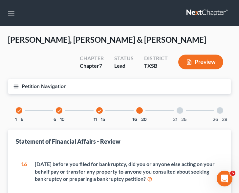
click at [179, 111] on div at bounding box center [179, 110] width 7 height 7
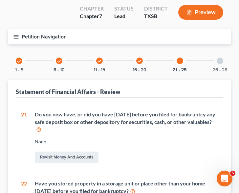
scroll to position [49, 0]
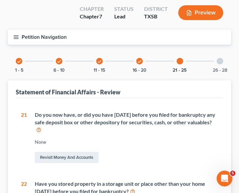
click at [218, 59] on div at bounding box center [219, 61] width 7 height 7
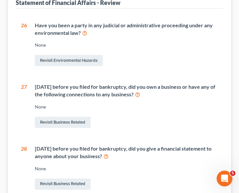
scroll to position [138, 0]
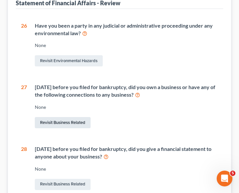
click at [64, 124] on link "Revisit Business Related" at bounding box center [63, 122] width 56 height 11
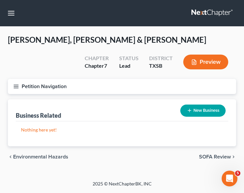
click at [189, 108] on icon "button" at bounding box center [189, 110] width 5 height 5
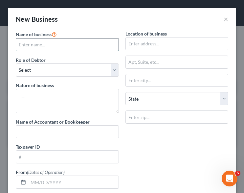
click at [62, 48] on input "text" at bounding box center [67, 44] width 102 height 12
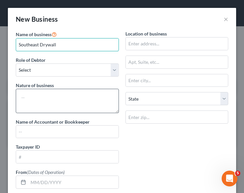
type input "Southeast Drywall"
click at [58, 95] on textarea at bounding box center [67, 101] width 103 height 24
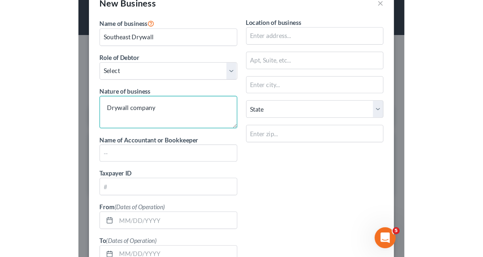
scroll to position [16, 0]
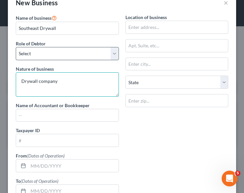
type textarea "Drywall company"
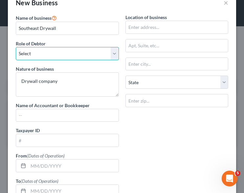
click at [68, 56] on select "Select A member of a limited liability company (LLC) or limited liability partn…" at bounding box center [67, 53] width 103 height 13
select select "member"
click at [16, 47] on select "Select A member of a limited liability company (LLC) or limited liability partn…" at bounding box center [67, 53] width 103 height 13
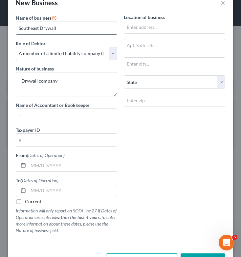
click at [73, 25] on input "Southeast Drywall" at bounding box center [66, 28] width 101 height 12
type input "Southeast Drywall, Inc."
click at [110, 51] on select "Select A member of a limited liability company (LLC) or limited liability partn…" at bounding box center [66, 53] width 101 height 13
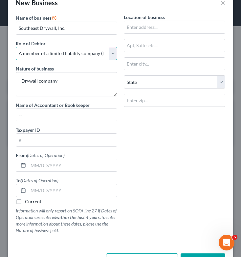
select select "owner"
click at [16, 47] on select "Select A member of a limited liability company (LLC) or limited liability partn…" at bounding box center [66, 53] width 101 height 13
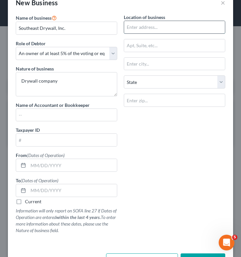
click at [159, 27] on input "text" at bounding box center [174, 27] width 101 height 12
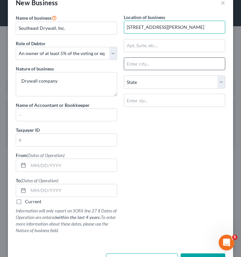
type input "[STREET_ADDRESS][PERSON_NAME]"
click at [161, 69] on input "text" at bounding box center [174, 64] width 101 height 12
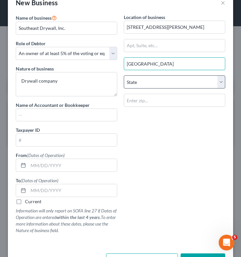
type input "[GEOGRAPHIC_DATA]"
click at [146, 83] on select "State [US_STATE] AK AR AZ CA CO CT DE DC [GEOGRAPHIC_DATA] [GEOGRAPHIC_DATA] GU…" at bounding box center [174, 81] width 101 height 13
select select "45"
click at [124, 75] on select "State [US_STATE] AK AR AZ CA CO CT DE DC [GEOGRAPHIC_DATA] [GEOGRAPHIC_DATA] GU…" at bounding box center [174, 81] width 101 height 13
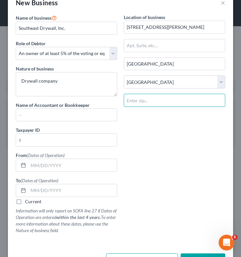
click at [165, 102] on input "text" at bounding box center [174, 100] width 101 height 13
type input "77061"
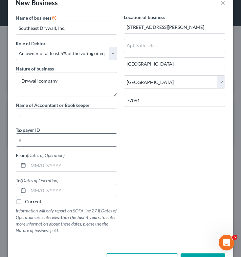
click at [88, 138] on input "text" at bounding box center [66, 140] width 101 height 12
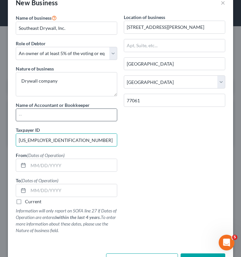
type input "[US_EMPLOYER_IDENTIFICATION_NUMBER]"
click at [69, 116] on input "text" at bounding box center [66, 115] width 101 height 12
click at [38, 116] on input "text" at bounding box center [66, 115] width 101 height 12
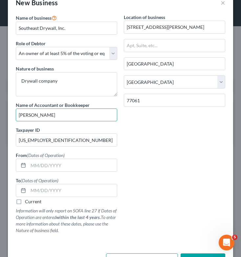
type input "[PERSON_NAME]"
click at [155, 159] on div "Name of business * Southeast Drywall, Inc. Role of Debtor * Select A member of …" at bounding box center [120, 129] width 216 height 231
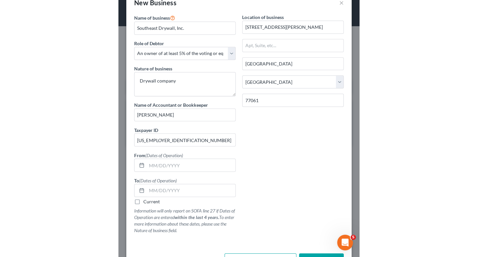
scroll to position [0, 0]
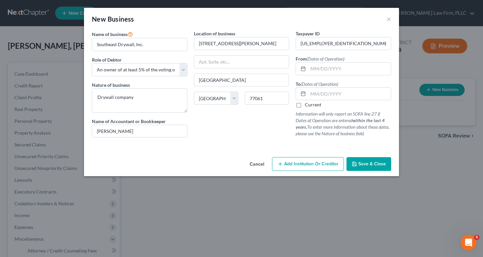
click at [364, 161] on button "Save & Close" at bounding box center [368, 164] width 45 height 14
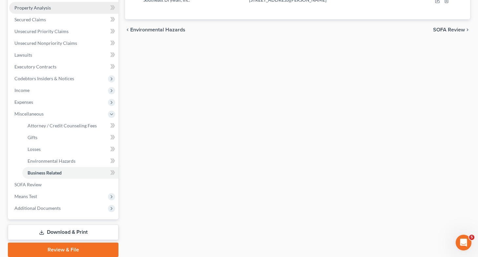
scroll to position [126, 0]
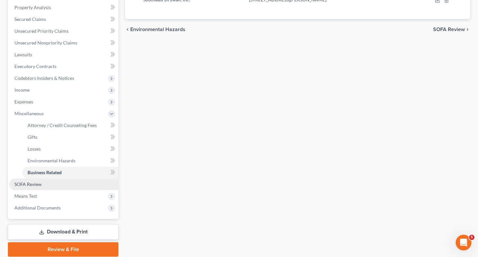
click at [45, 183] on link "SOFA Review" at bounding box center [63, 185] width 109 height 12
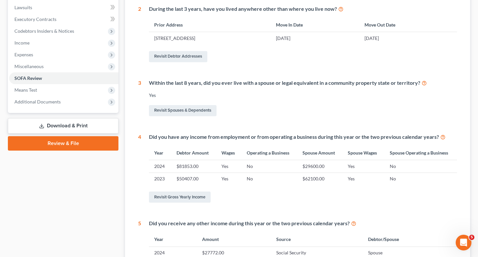
scroll to position [173, 0]
click at [182, 196] on link "Revisit Gross Yearly Income" at bounding box center [180, 197] width 62 height 11
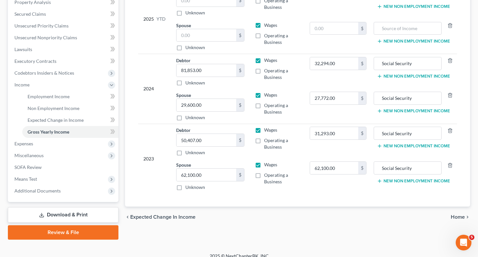
scroll to position [131, 0]
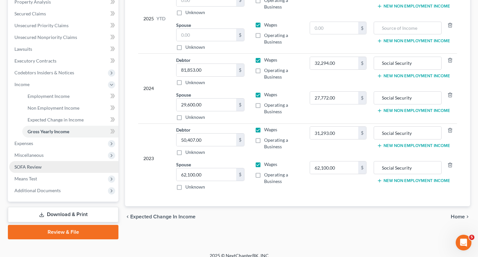
click at [52, 168] on link "SOFA Review" at bounding box center [63, 167] width 109 height 12
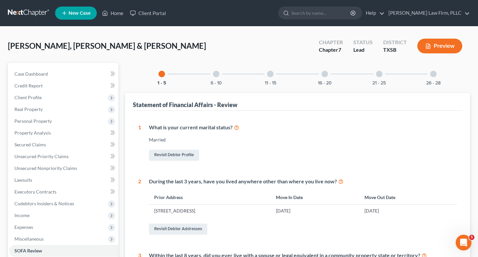
click at [383, 73] on div "21 - 25" at bounding box center [379, 74] width 22 height 22
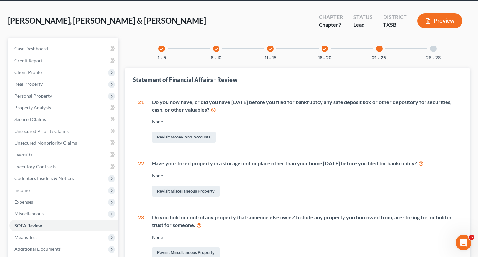
scroll to position [25, 0]
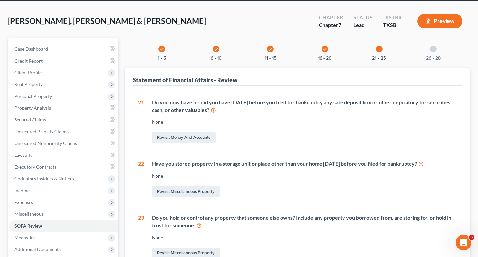
click at [432, 47] on div at bounding box center [433, 49] width 7 height 7
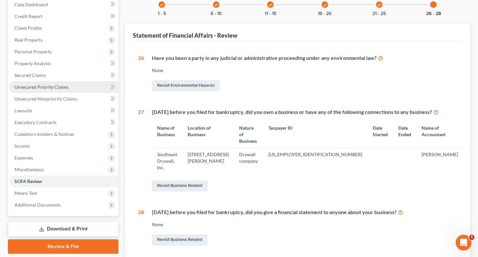
scroll to position [0, 0]
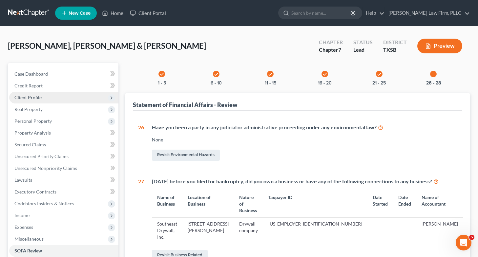
click at [55, 101] on span "Client Profile" at bounding box center [63, 98] width 109 height 12
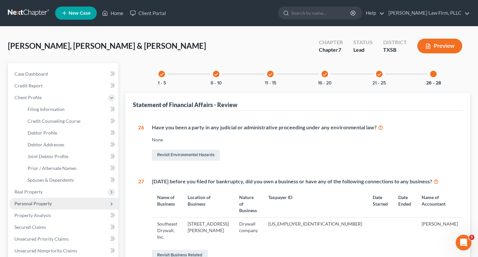
click at [54, 206] on span "Personal Property" at bounding box center [63, 204] width 109 height 12
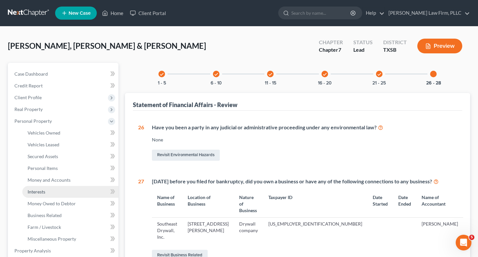
click at [62, 193] on link "Interests" at bounding box center [70, 192] width 96 height 12
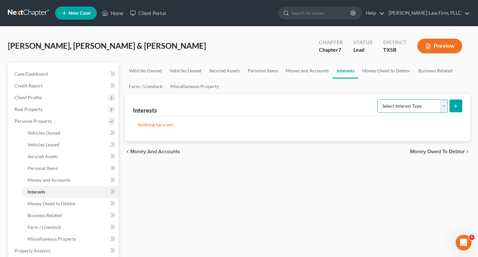
click at [396, 104] on select "Select Interest Type 401K Annuity Bond Education IRA Government Bond Government…" at bounding box center [412, 106] width 71 height 13
select select "partnership_inactive"
click at [378, 100] on select "Select Interest Type 401K Annuity Bond Education IRA Government Bond Government…" at bounding box center [412, 106] width 71 height 13
click at [456, 104] on icon "submit" at bounding box center [455, 106] width 5 height 5
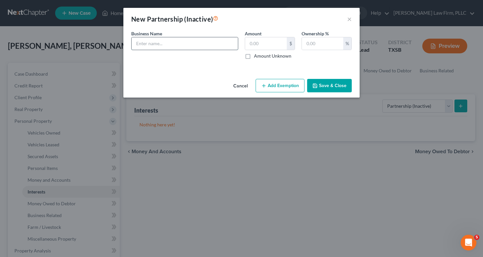
click at [221, 43] on input "text" at bounding box center [185, 43] width 106 height 12
type input "Southeast Drywall, Inc."
click at [268, 44] on input "text" at bounding box center [266, 43] width 42 height 12
type input "0"
click at [311, 43] on input "text" at bounding box center [322, 43] width 41 height 12
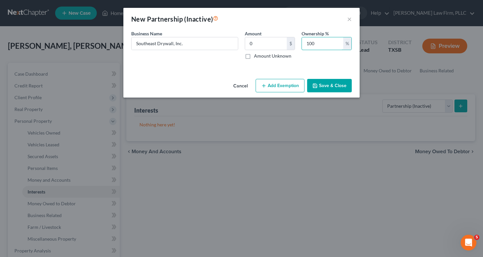
type input "100"
click at [332, 83] on button "Save & Close" at bounding box center [329, 86] width 45 height 14
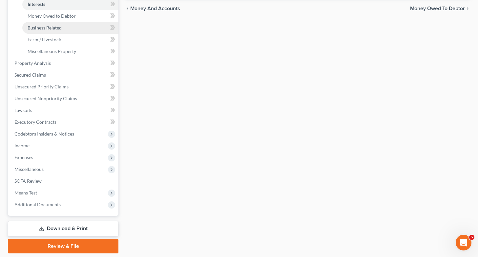
scroll to position [189, 0]
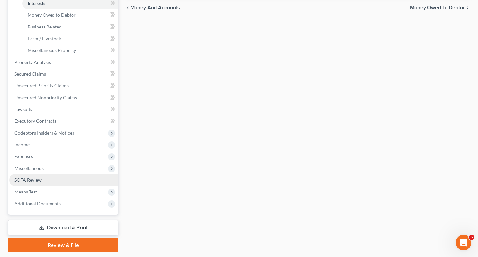
click at [46, 180] on link "SOFA Review" at bounding box center [63, 180] width 109 height 12
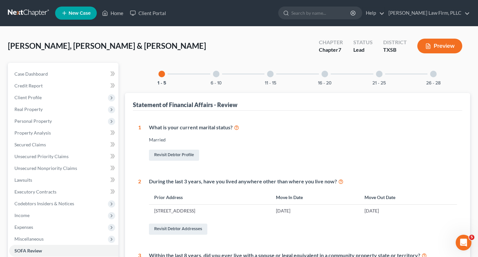
click at [433, 73] on div at bounding box center [433, 74] width 7 height 7
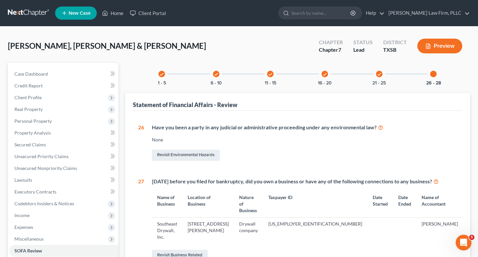
scroll to position [53, 0]
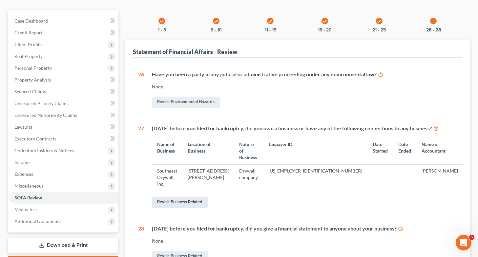
click at [186, 197] on link "Revisit Business Related" at bounding box center [180, 202] width 56 height 11
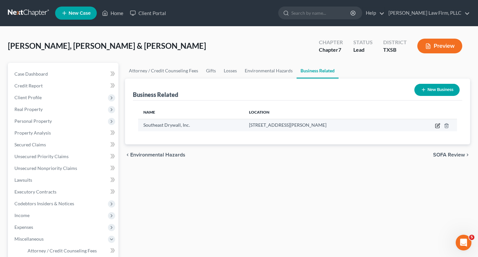
click at [437, 124] on icon "button" at bounding box center [437, 125] width 5 height 5
select select "owner"
select select "45"
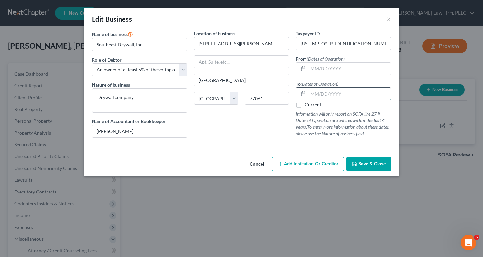
click at [321, 92] on input "text" at bounding box center [349, 94] width 83 height 12
type input "[DATE]"
click at [369, 162] on span "Save & Close" at bounding box center [372, 164] width 28 height 6
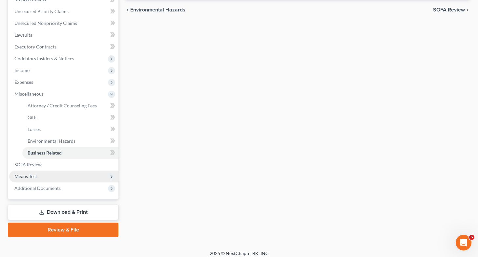
scroll to position [146, 0]
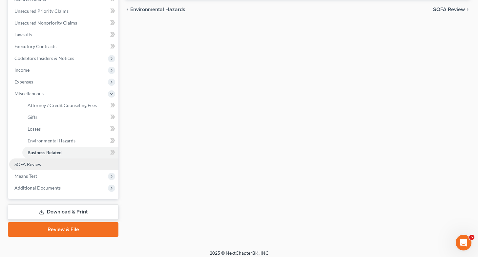
click at [44, 163] on link "SOFA Review" at bounding box center [63, 165] width 109 height 12
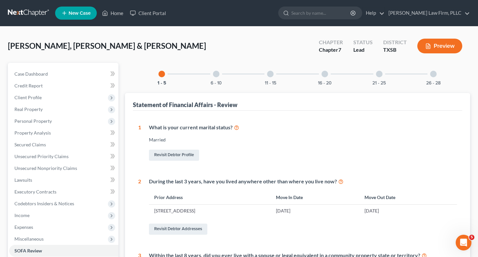
scroll to position [0, 0]
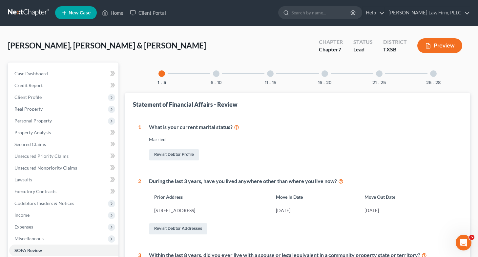
click at [217, 72] on div at bounding box center [216, 74] width 7 height 7
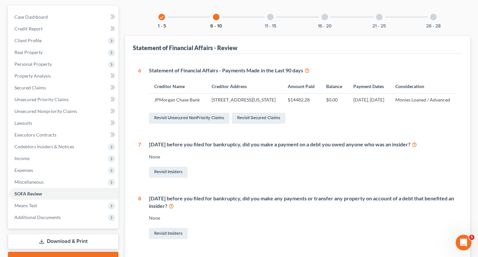
scroll to position [0, 0]
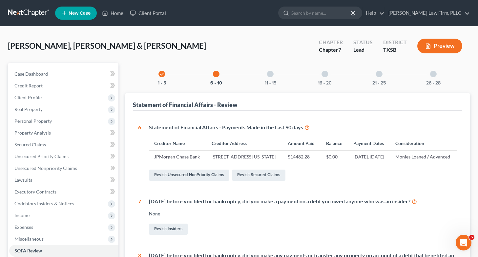
click at [269, 72] on div at bounding box center [270, 74] width 7 height 7
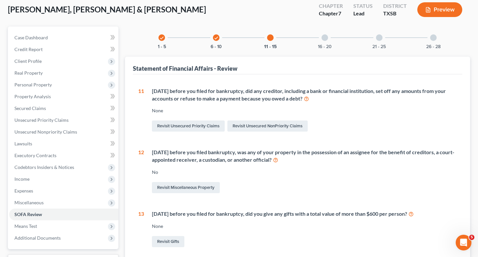
scroll to position [36, 0]
click at [322, 40] on div "16 - 20" at bounding box center [325, 38] width 22 height 22
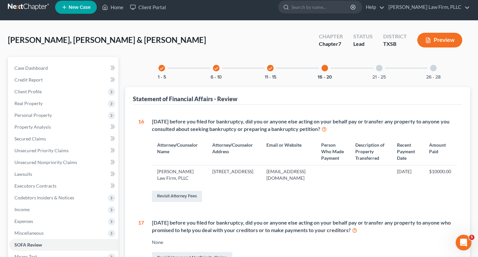
scroll to position [0, 0]
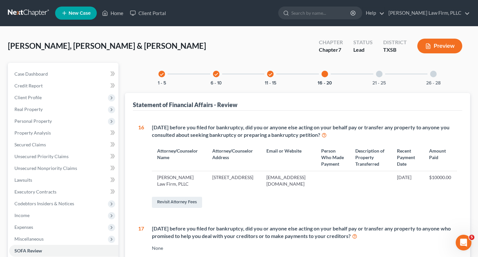
click at [379, 78] on div "21 - 25" at bounding box center [379, 74] width 22 height 22
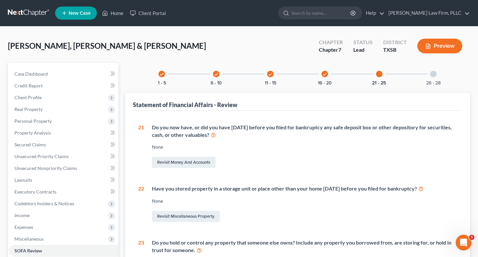
click at [434, 75] on div at bounding box center [433, 74] width 7 height 7
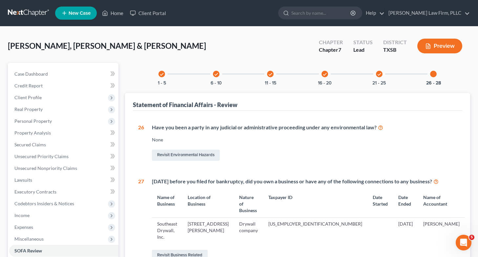
scroll to position [93, 0]
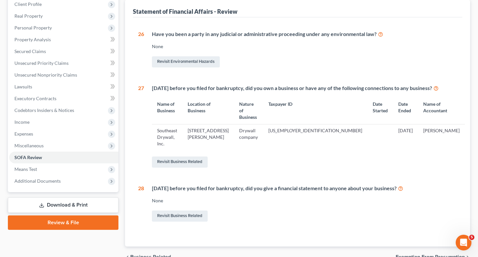
click at [329, 85] on div "[DATE] before you filed for bankruptcy, did you own a business or have any of t…" at bounding box center [307, 89] width 311 height 8
click at [217, 72] on div "26 Have you been a party in any judicial or administrative proceeding under any…" at bounding box center [297, 127] width 319 height 193
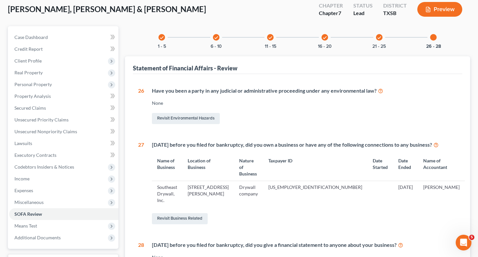
scroll to position [33, 0]
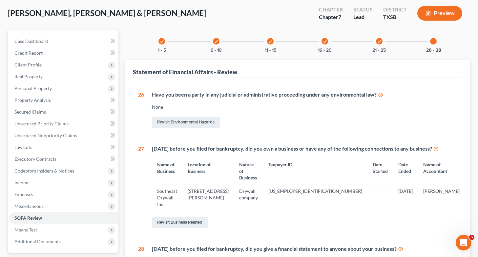
click at [162, 41] on icon "check" at bounding box center [161, 41] width 5 height 5
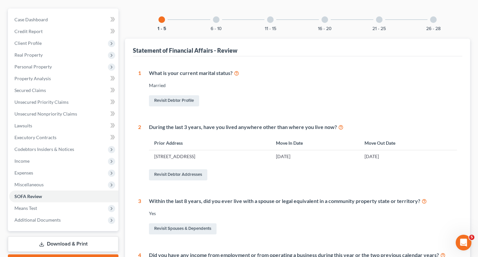
scroll to position [53, 0]
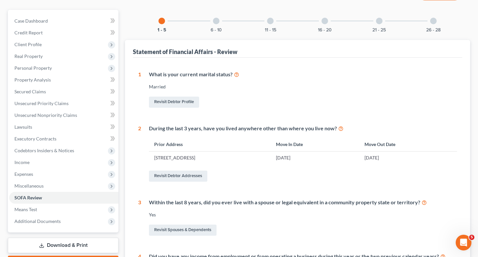
click at [217, 23] on div at bounding box center [216, 21] width 7 height 7
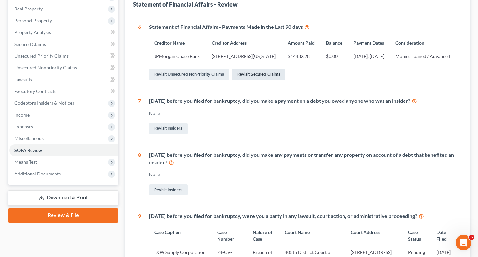
scroll to position [0, 0]
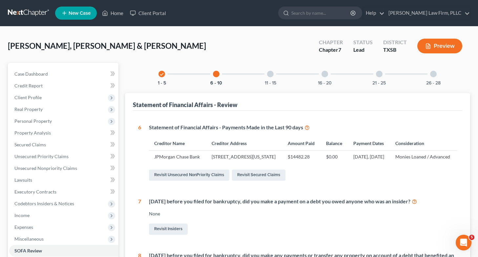
click at [269, 74] on div at bounding box center [270, 74] width 7 height 7
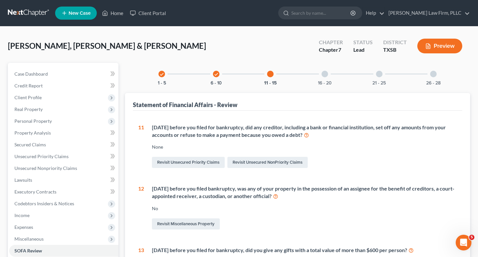
click at [324, 74] on div at bounding box center [324, 74] width 7 height 7
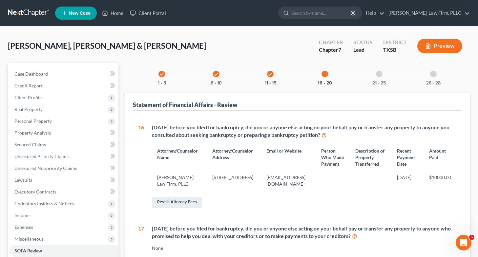
click at [379, 73] on div at bounding box center [379, 74] width 7 height 7
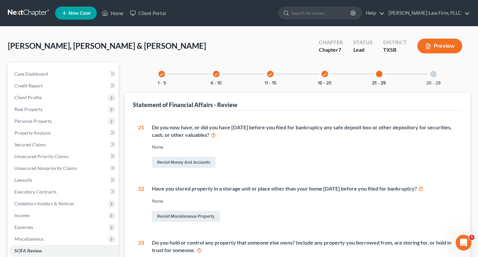
click at [434, 73] on div at bounding box center [433, 74] width 7 height 7
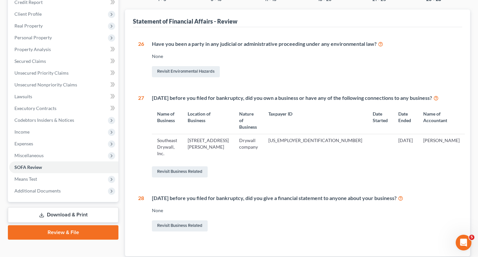
scroll to position [84, 0]
click at [192, 166] on link "Revisit Business Related" at bounding box center [180, 171] width 56 height 11
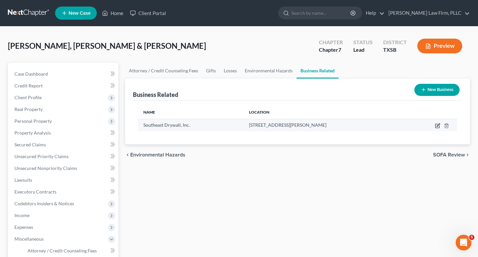
click at [438, 127] on icon "button" at bounding box center [437, 125] width 5 height 5
select select "owner"
select select "45"
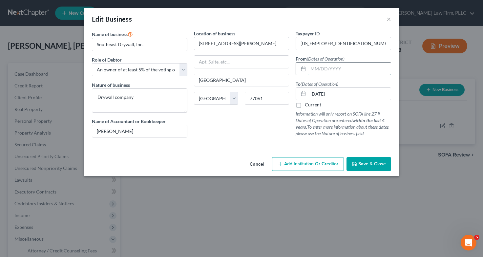
click at [314, 67] on input "text" at bounding box center [349, 69] width 83 height 12
type input "[DATE]"
click at [364, 167] on button "Save & Close" at bounding box center [368, 164] width 45 height 14
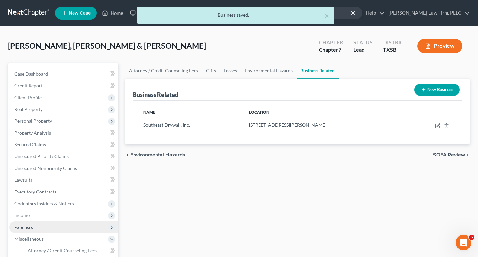
scroll to position [150, 0]
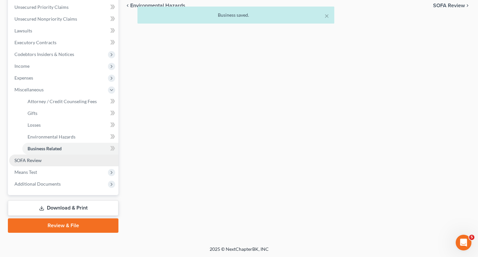
click at [68, 160] on link "SOFA Review" at bounding box center [63, 161] width 109 height 12
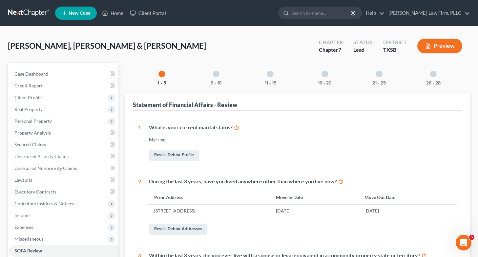
click at [433, 73] on div at bounding box center [433, 74] width 7 height 7
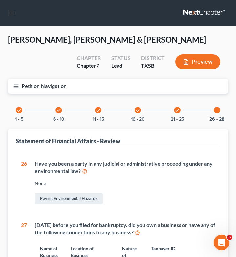
click at [19, 109] on icon "check" at bounding box center [19, 110] width 5 height 5
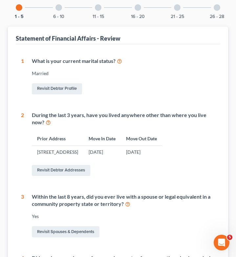
scroll to position [97, 0]
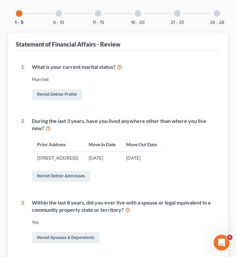
click at [60, 14] on div at bounding box center [58, 13] width 7 height 7
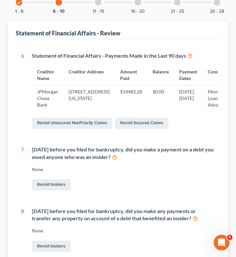
scroll to position [72, 0]
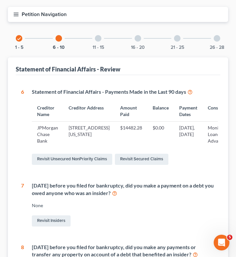
click at [98, 38] on div at bounding box center [98, 38] width 7 height 7
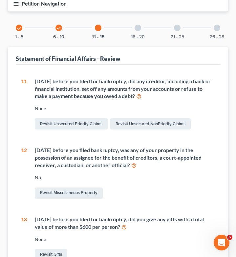
scroll to position [0, 0]
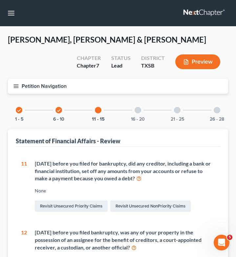
click at [135, 109] on div at bounding box center [137, 110] width 7 height 7
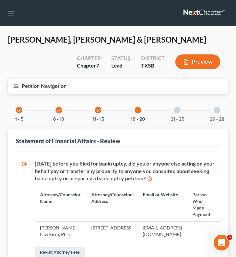
click at [179, 110] on div at bounding box center [177, 110] width 7 height 7
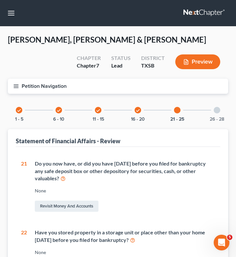
click at [216, 110] on div at bounding box center [217, 110] width 7 height 7
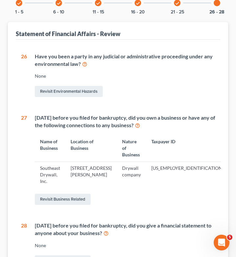
scroll to position [110, 0]
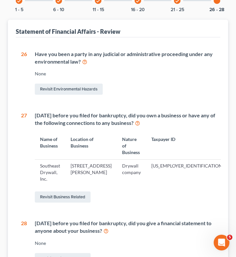
click at [146, 173] on td "[US_EMPLOYER_IDENTIFICATION_NUMBER]" at bounding box center [198, 173] width 104 height 26
